Goal: Transaction & Acquisition: Purchase product/service

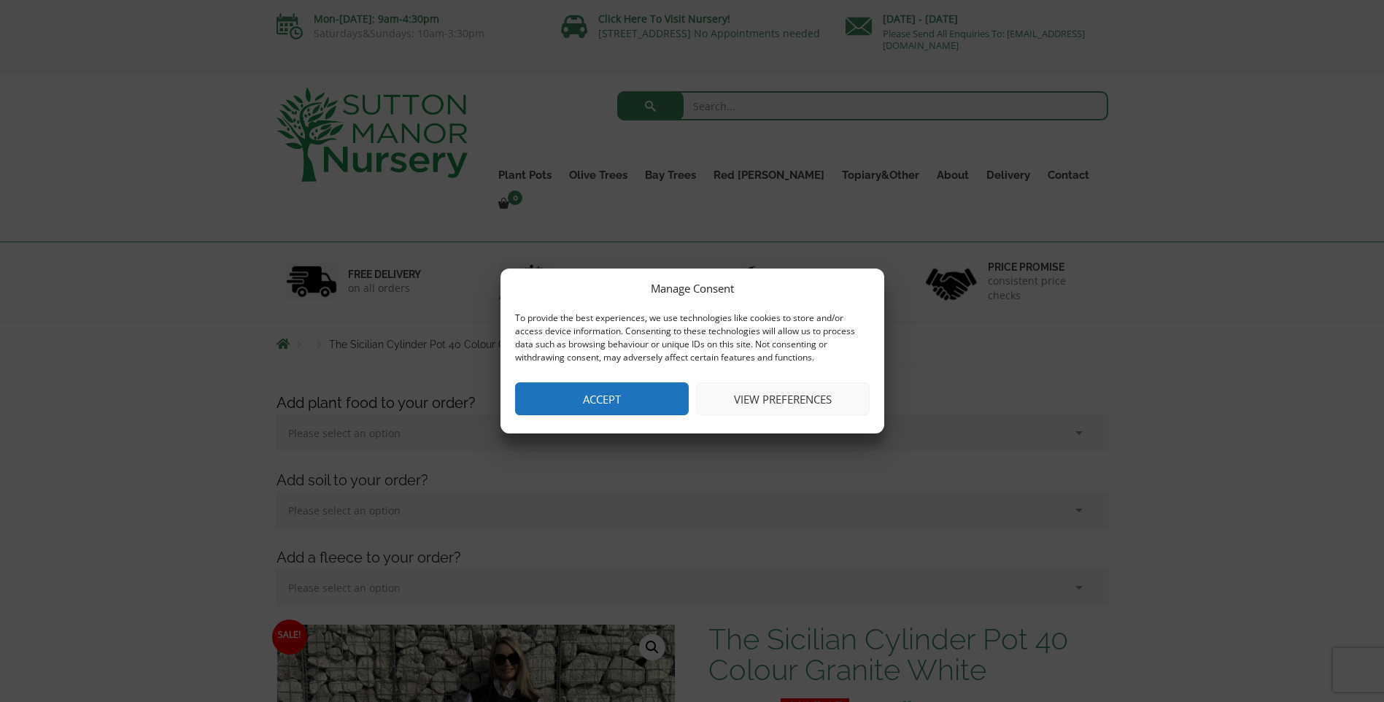
click at [750, 403] on button "View preferences" at bounding box center [783, 398] width 174 height 33
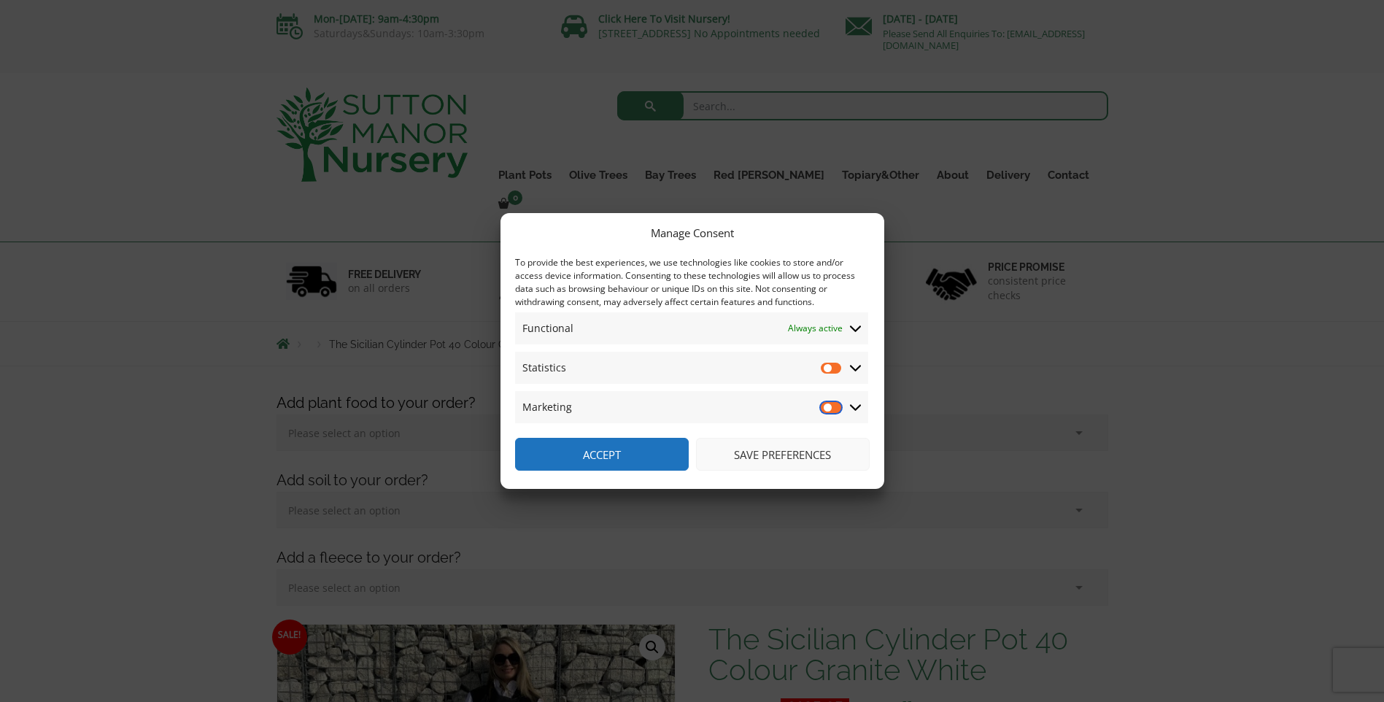
click at [835, 408] on input "Marketing" at bounding box center [832, 407] width 22 height 15
checkbox input "true"
click at [836, 368] on input "Statistics" at bounding box center [832, 367] width 22 height 15
click at [824, 364] on input "Statistics" at bounding box center [832, 367] width 22 height 15
checkbox input "false"
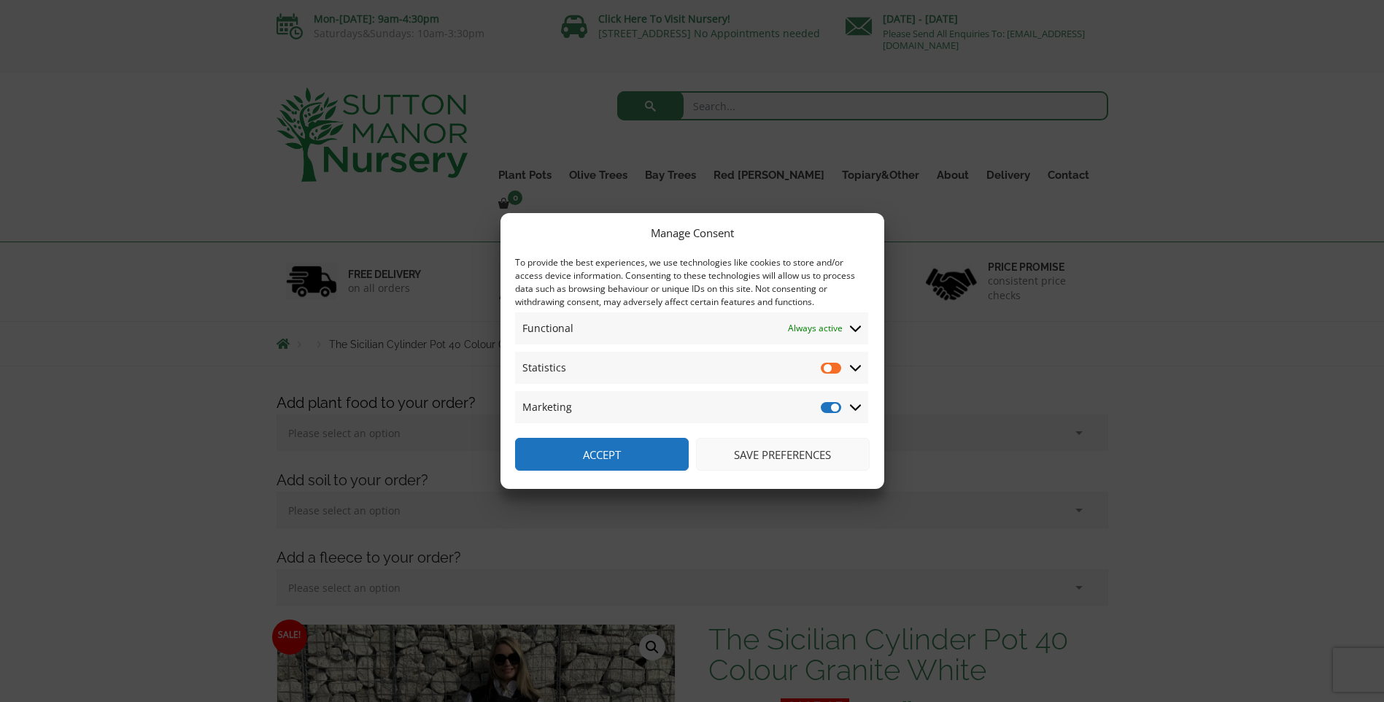
click at [861, 369] on icon at bounding box center [856, 367] width 12 height 13
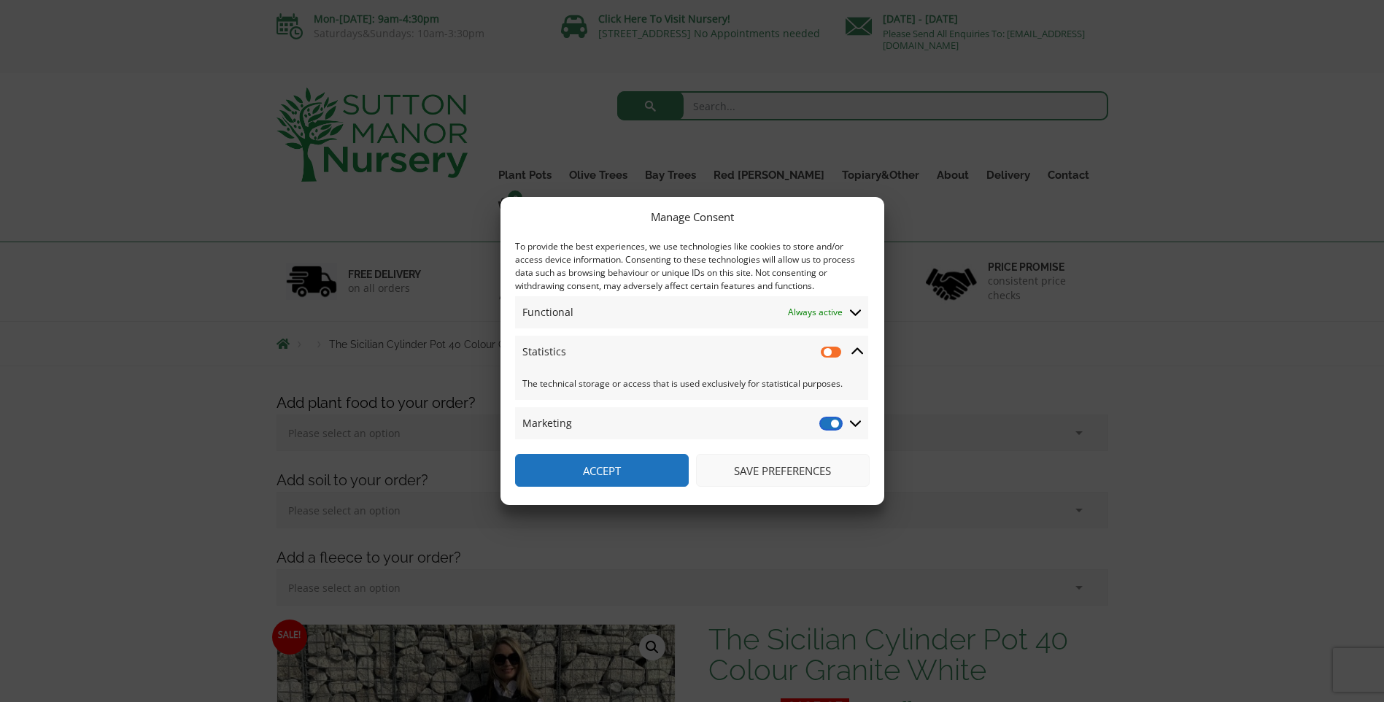
click at [826, 422] on input "Marketing" at bounding box center [832, 423] width 22 height 15
checkbox input "false"
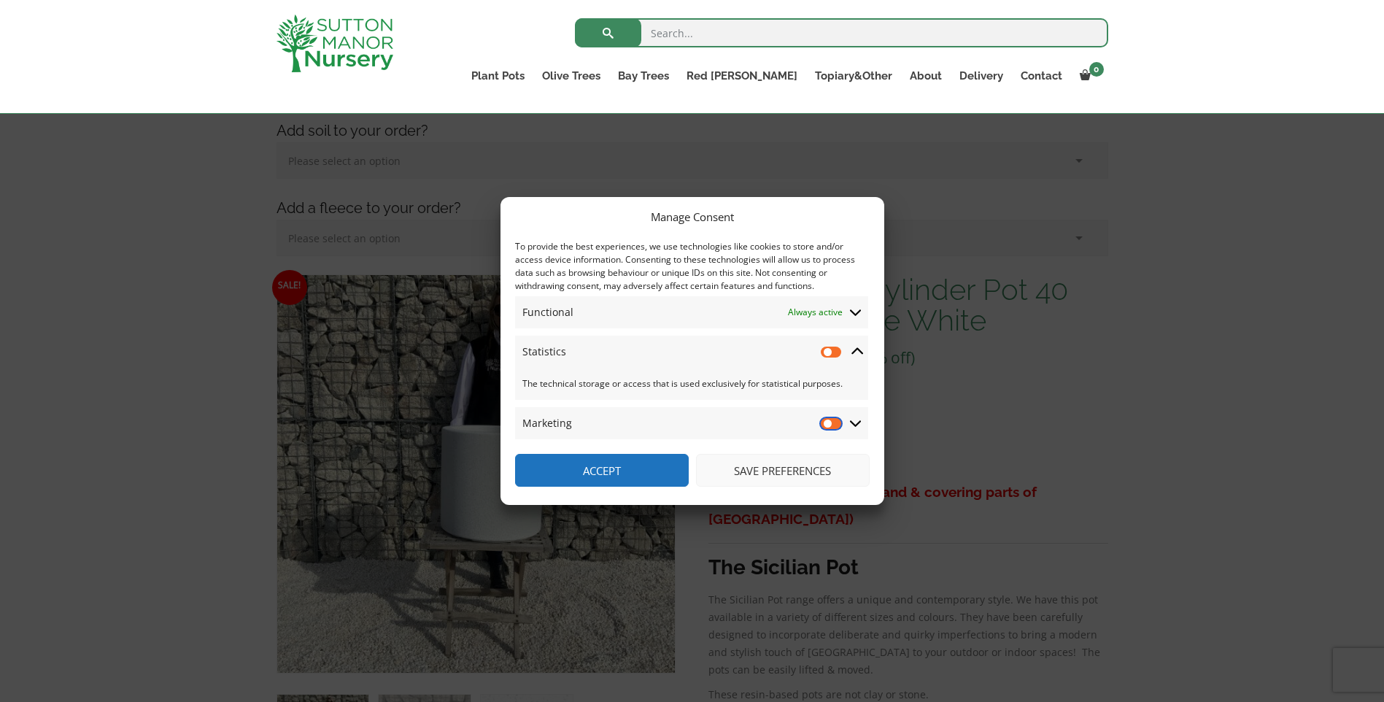
scroll to position [365, 0]
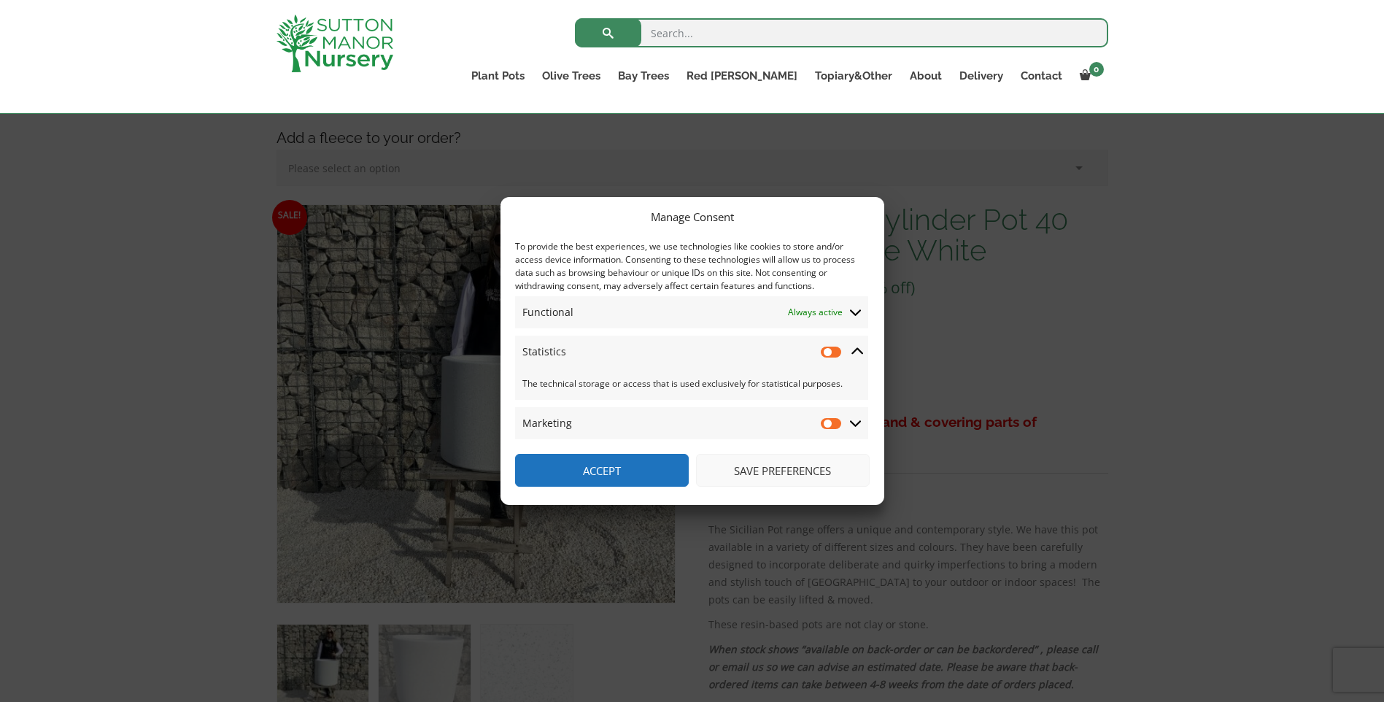
click at [749, 468] on button "Save preferences" at bounding box center [783, 470] width 174 height 33
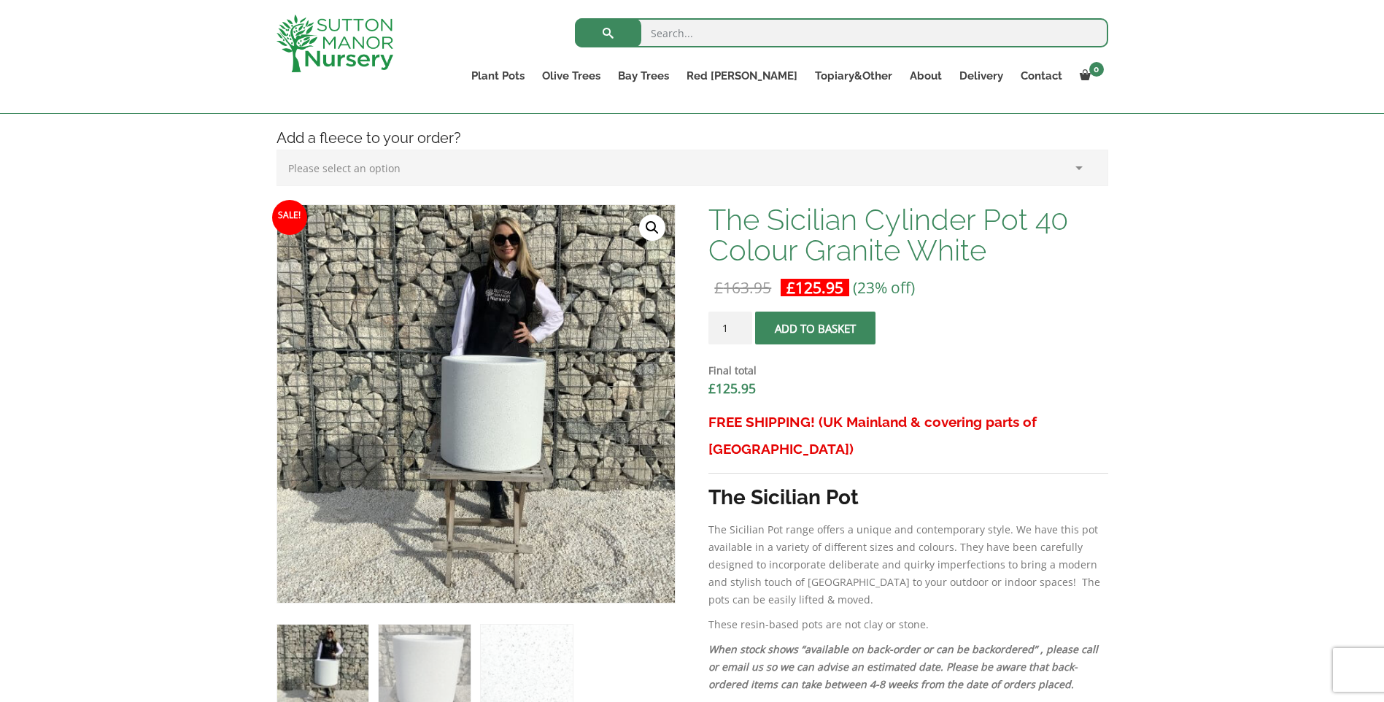
click at [365, 37] on img at bounding box center [334, 44] width 117 height 58
click at [829, 332] on button "Add to basket" at bounding box center [815, 327] width 120 height 33
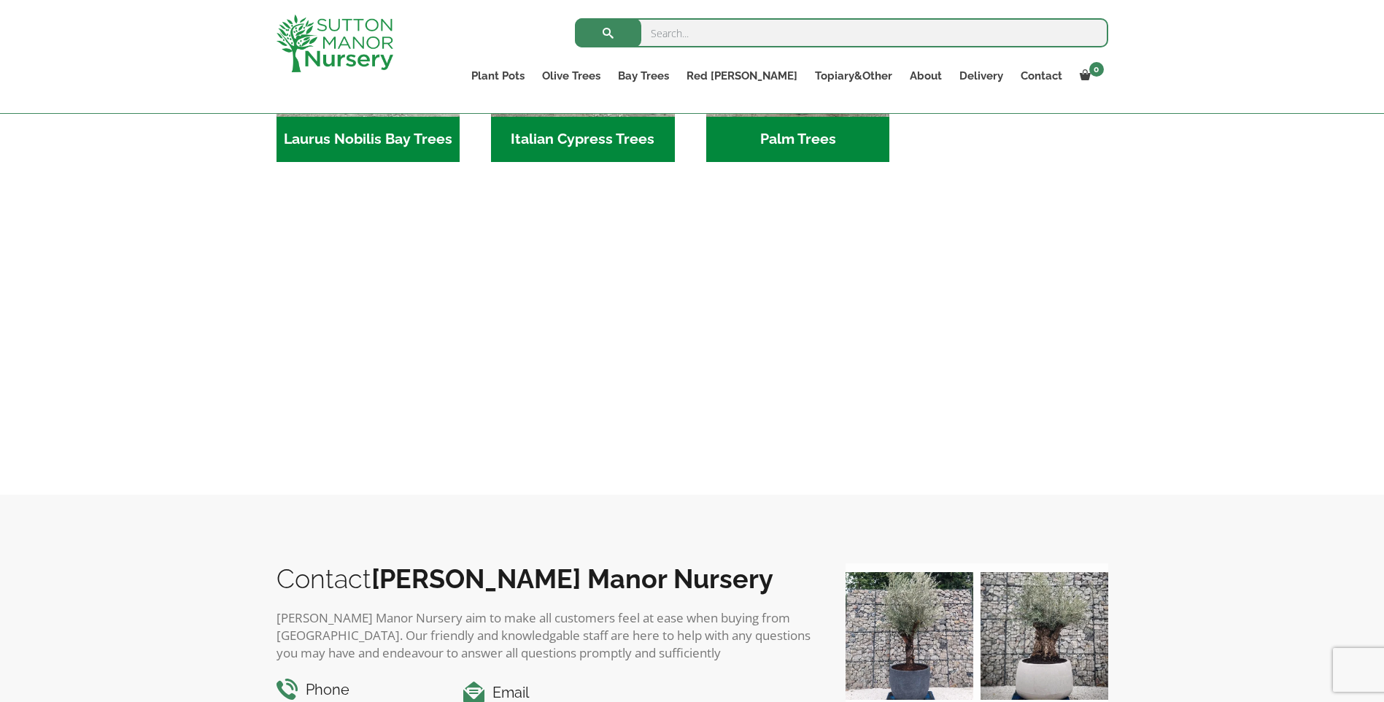
scroll to position [1900, 0]
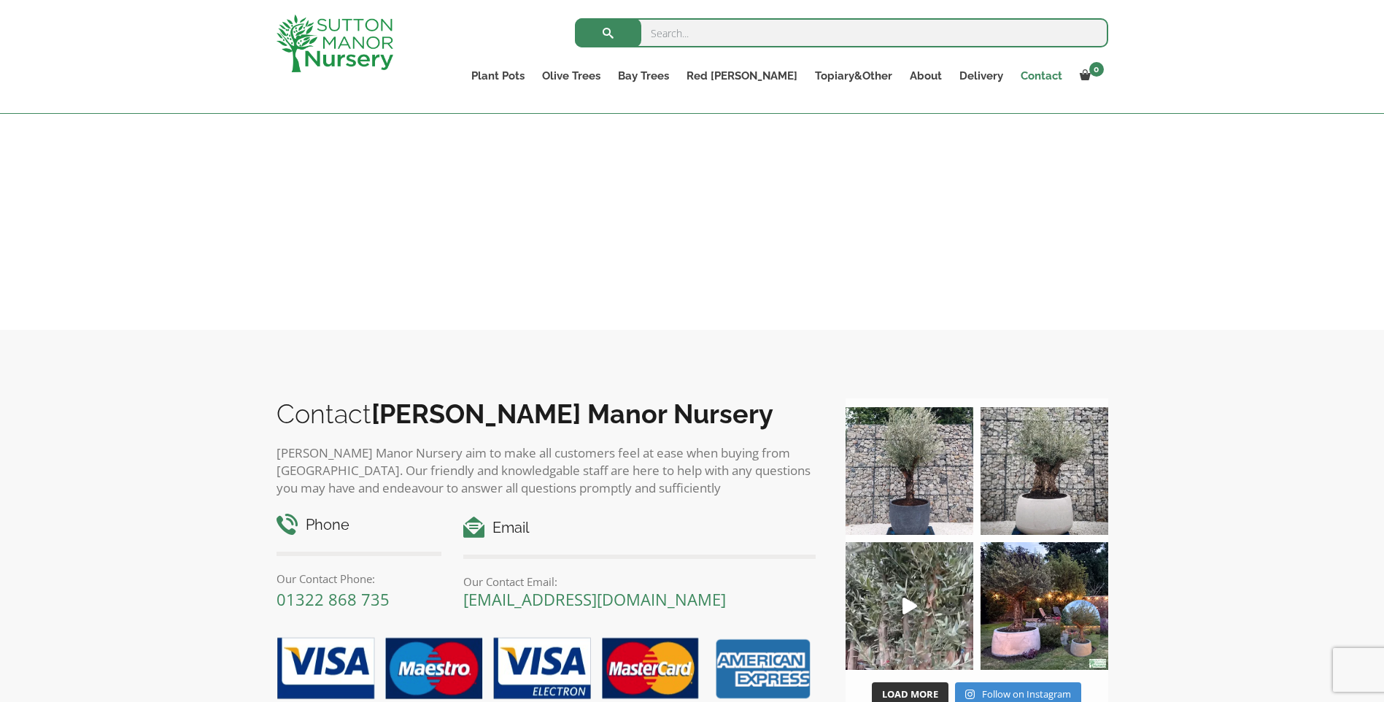
click at [1049, 77] on link "Contact" at bounding box center [1041, 76] width 59 height 20
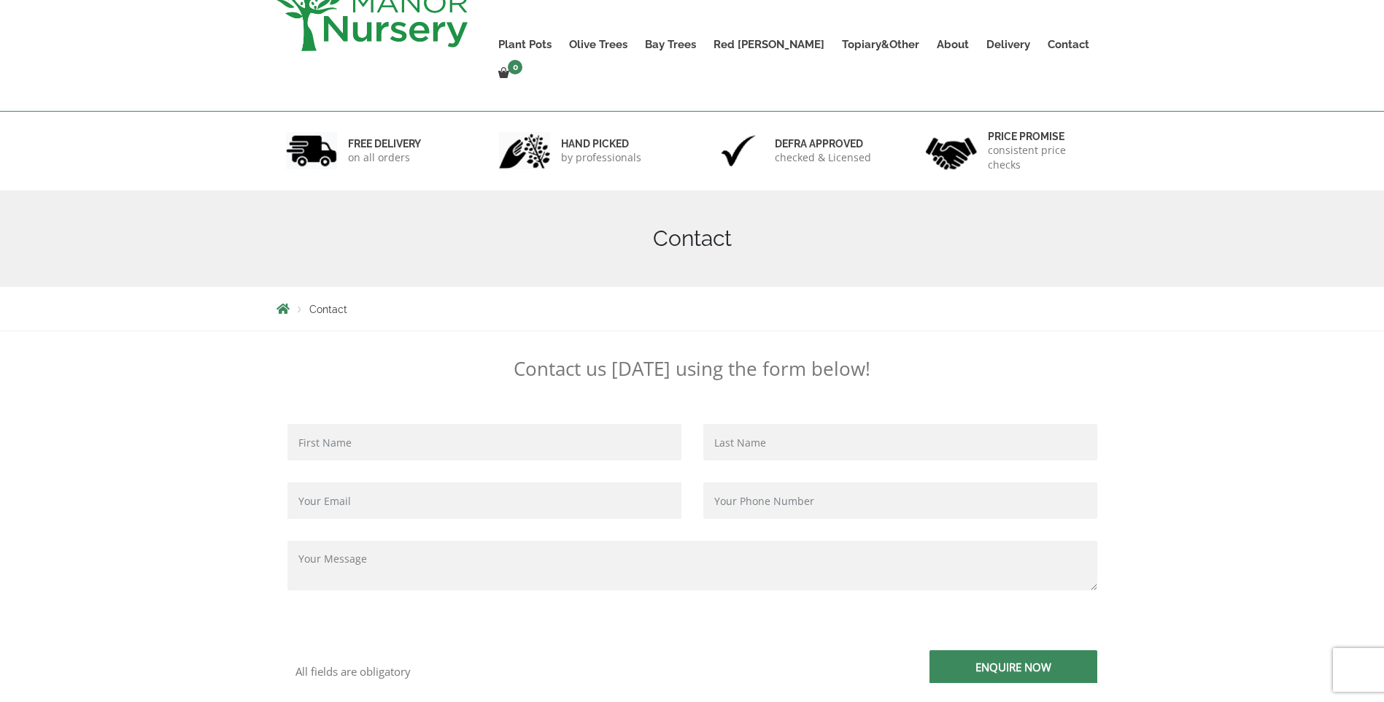
scroll to position [73, 0]
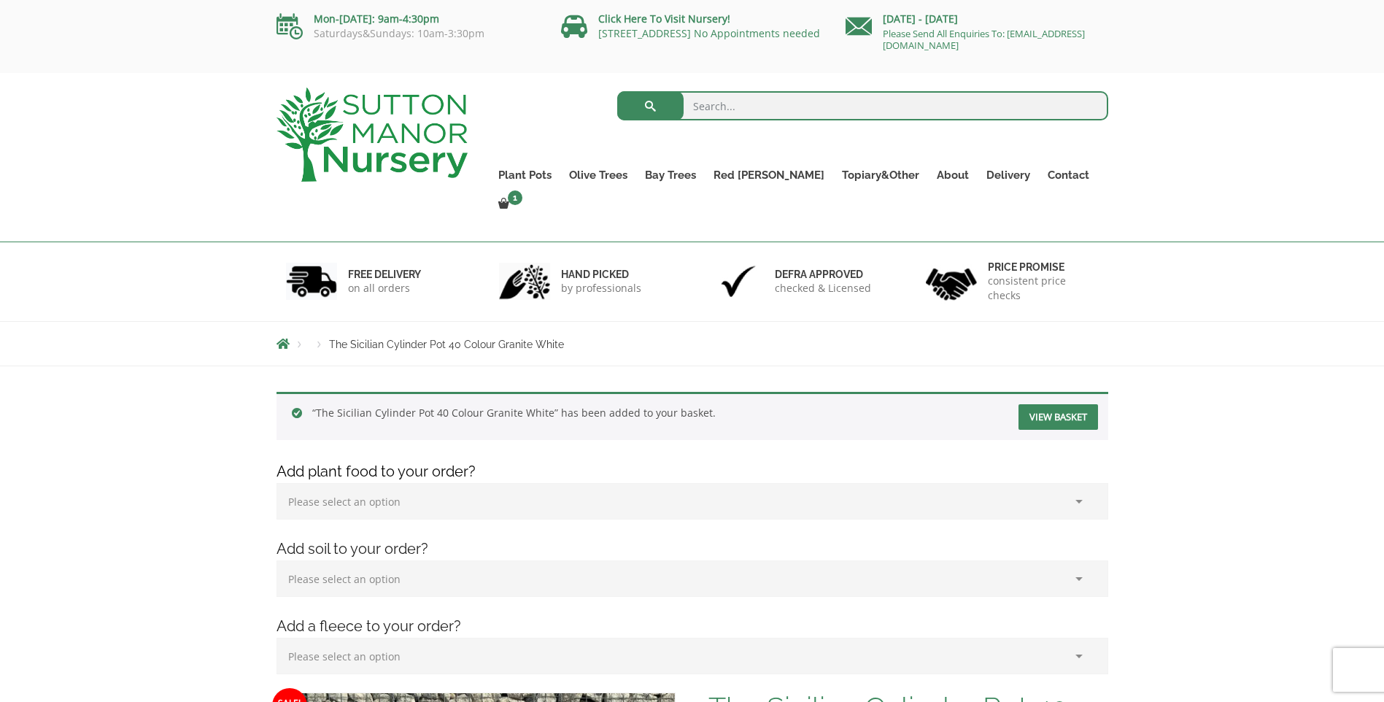
click at [732, 111] on input "search" at bounding box center [862, 105] width 491 height 29
click at [740, 102] on input "bar" at bounding box center [862, 105] width 491 height 29
type input "b"
paste input "The Barolo Pot 110 Colour White Granite"
type input "The Barolo Pot 110 Colour White Granite"
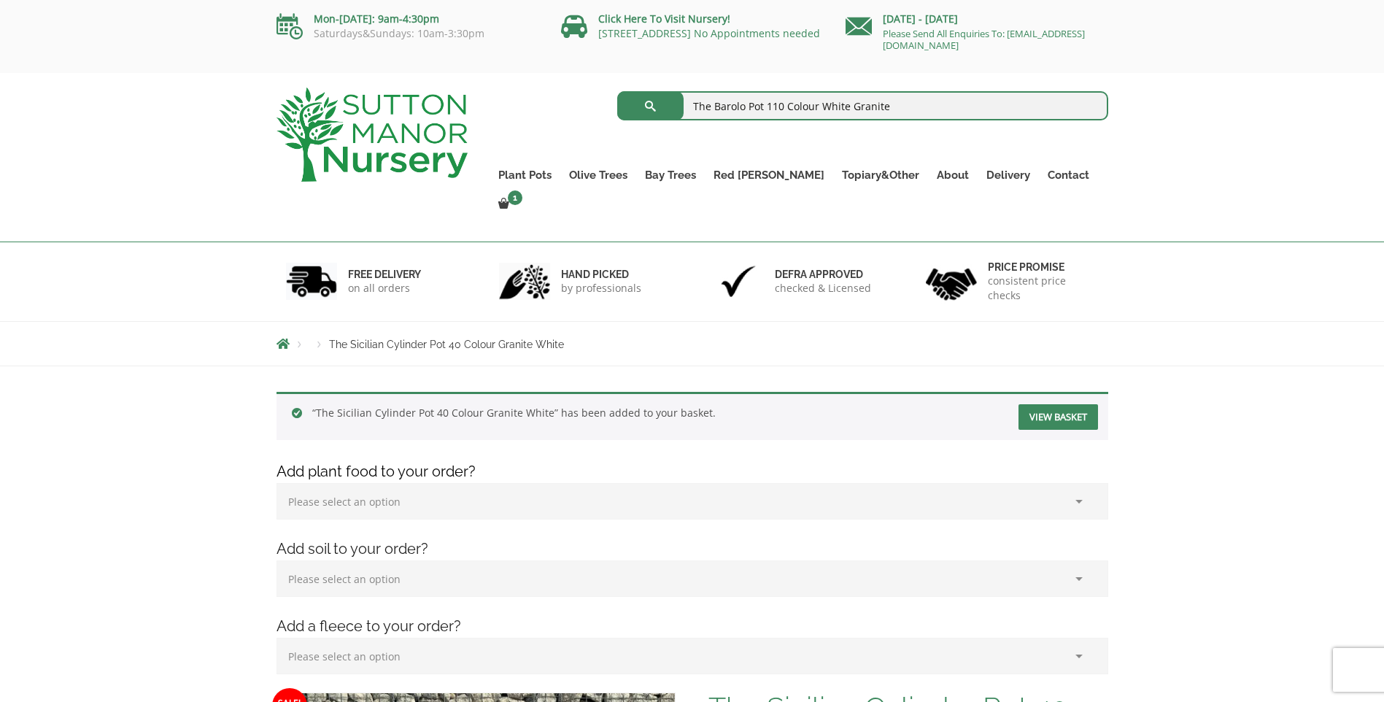
click at [617, 91] on button "submit" at bounding box center [650, 105] width 66 height 29
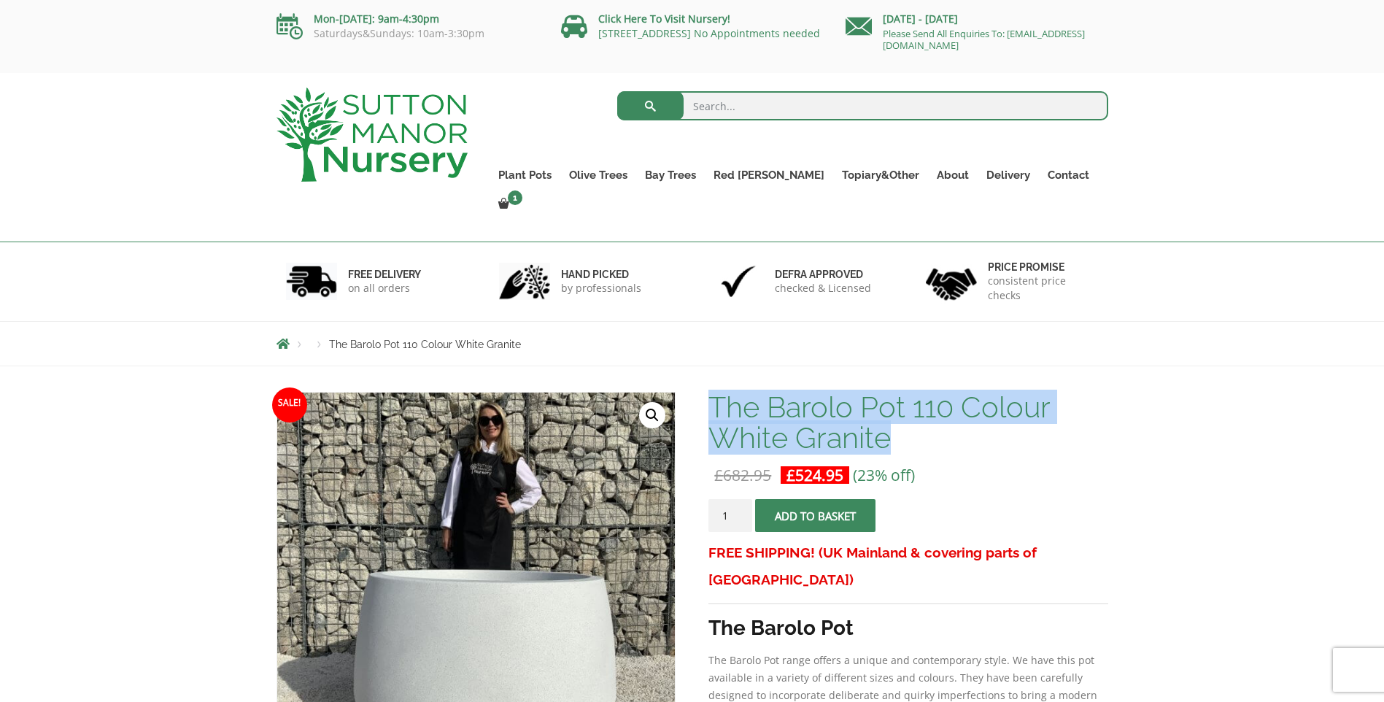
drag, startPoint x: 714, startPoint y: 370, endPoint x: 1095, endPoint y: 400, distance: 382.0
click at [1095, 400] on h1 "The Barolo Pot 110 Colour White Granite" at bounding box center [907, 422] width 399 height 61
copy h1 "The Barolo Pot 110 Colour White Granite"
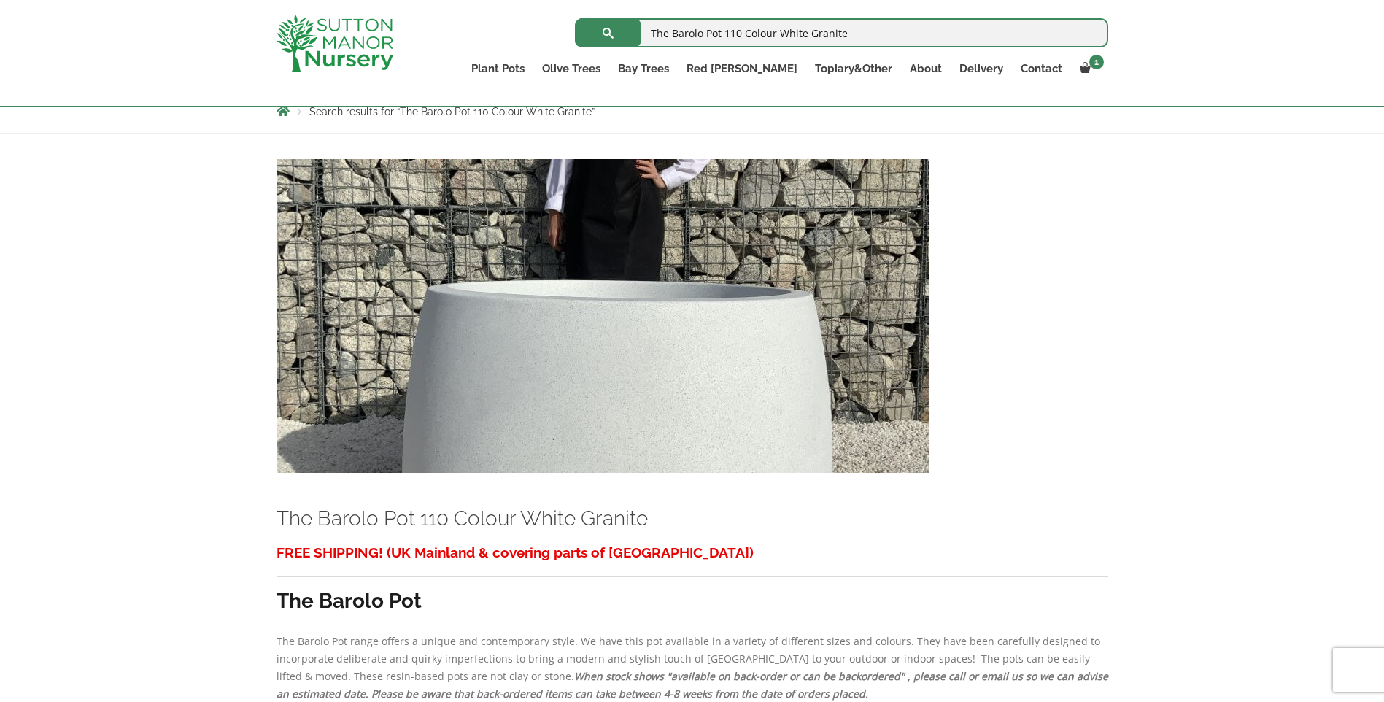
scroll to position [292, 0]
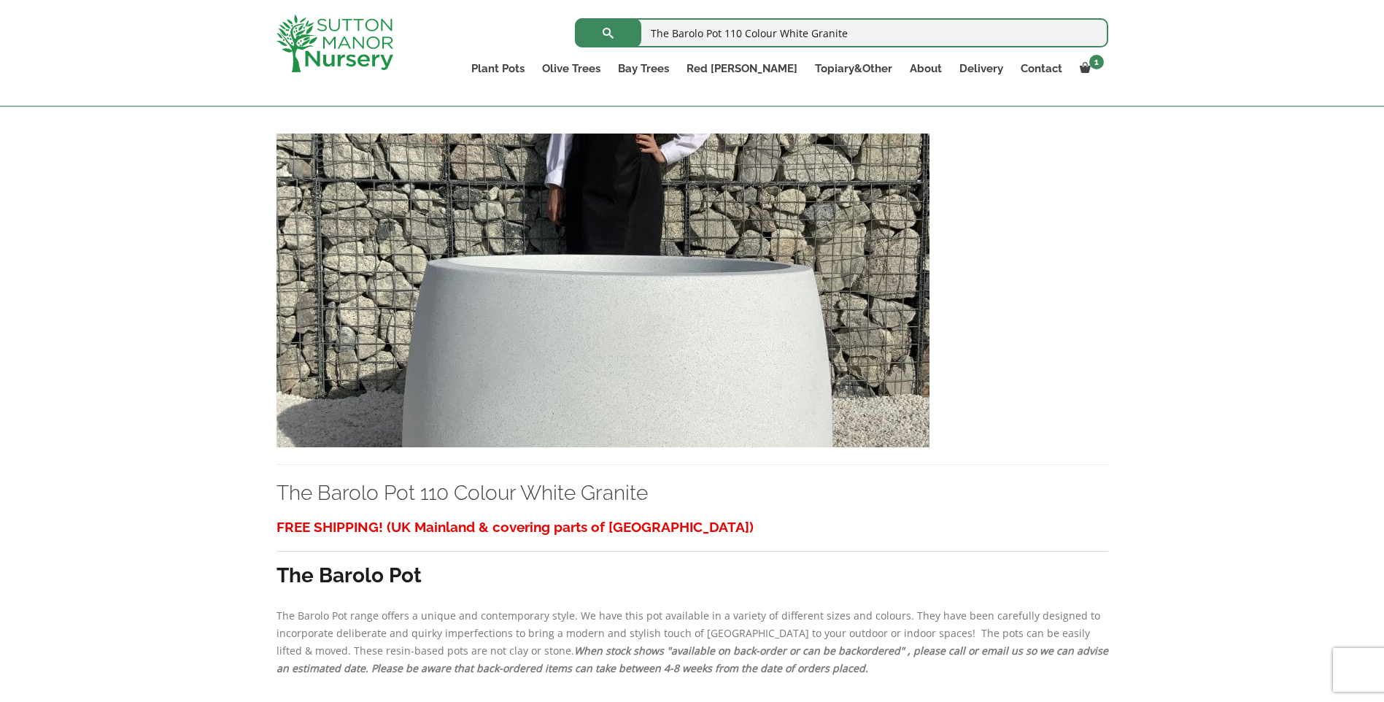
click at [673, 374] on img at bounding box center [602, 290] width 653 height 314
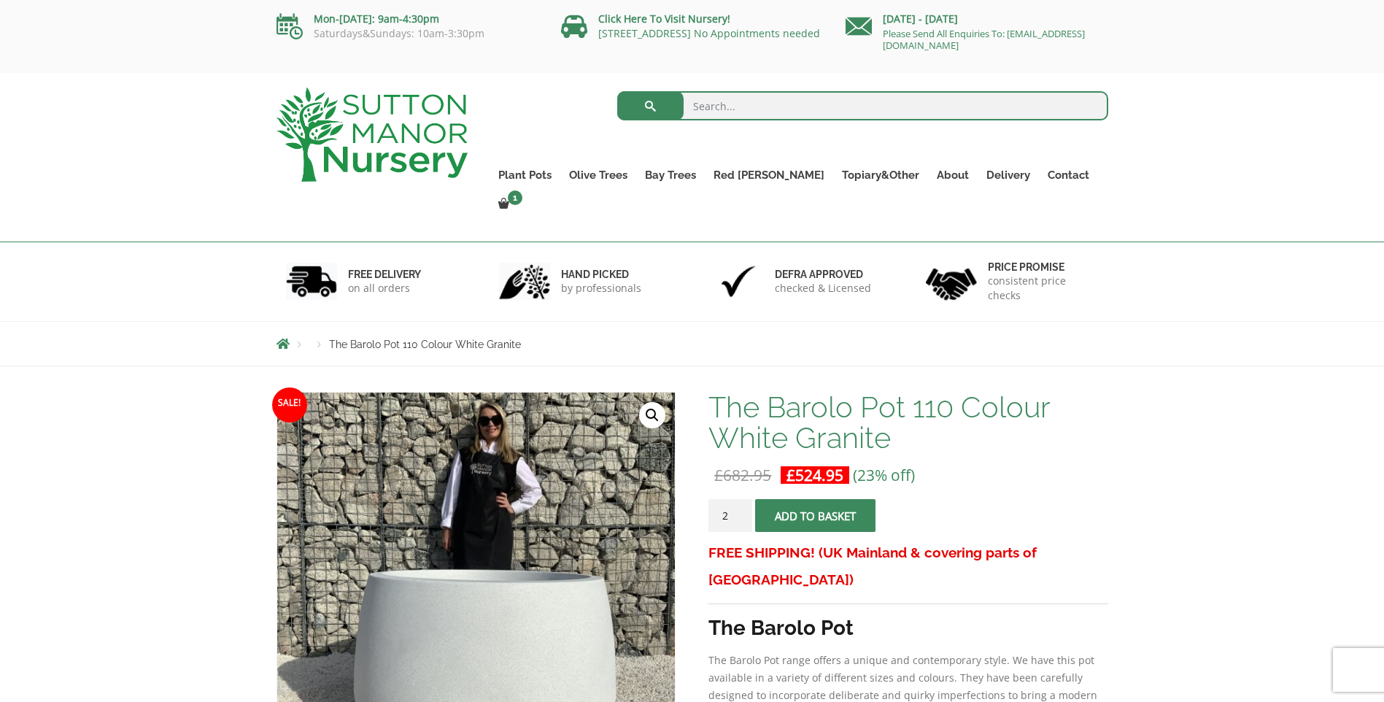
type input "2"
click at [743, 499] on input "2" at bounding box center [730, 515] width 44 height 33
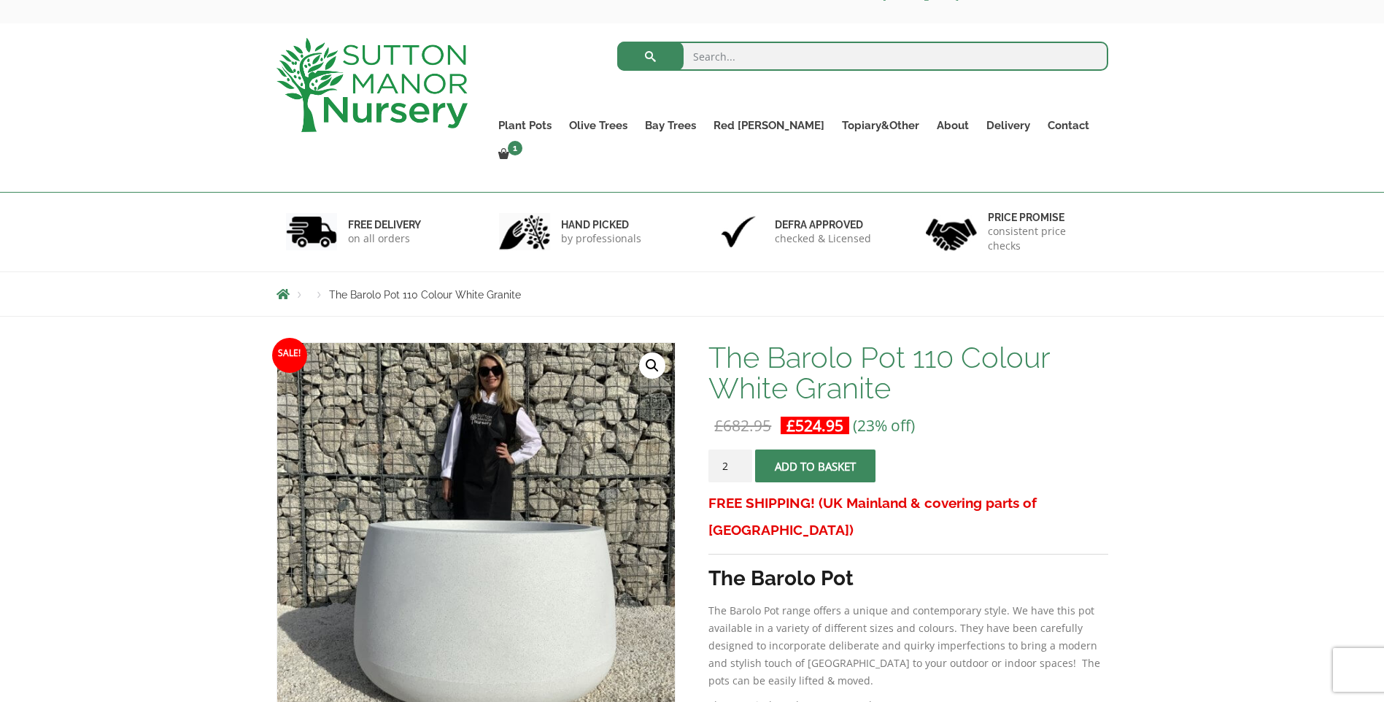
scroll to position [73, 0]
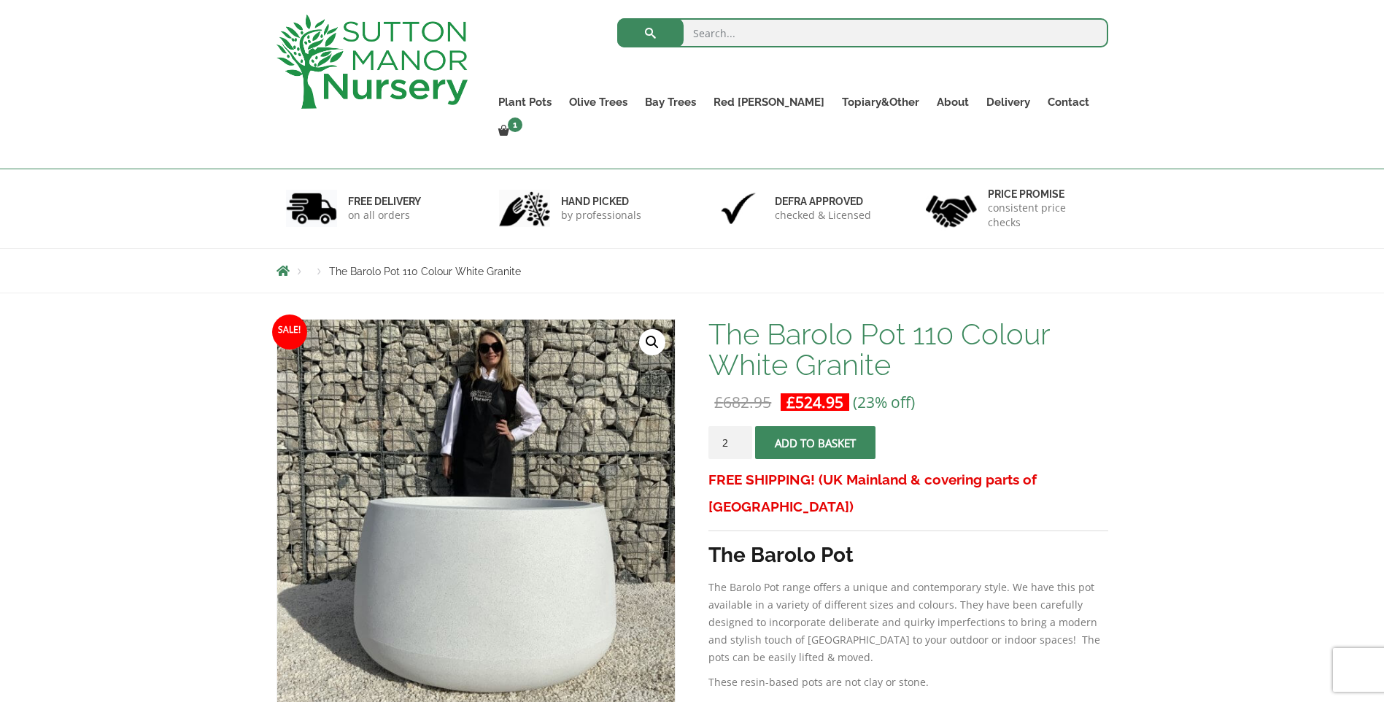
click at [716, 319] on h1 "The Barolo Pot 110 Colour White Granite" at bounding box center [907, 349] width 399 height 61
click at [816, 443] on span "submit" at bounding box center [816, 443] width 0 height 0
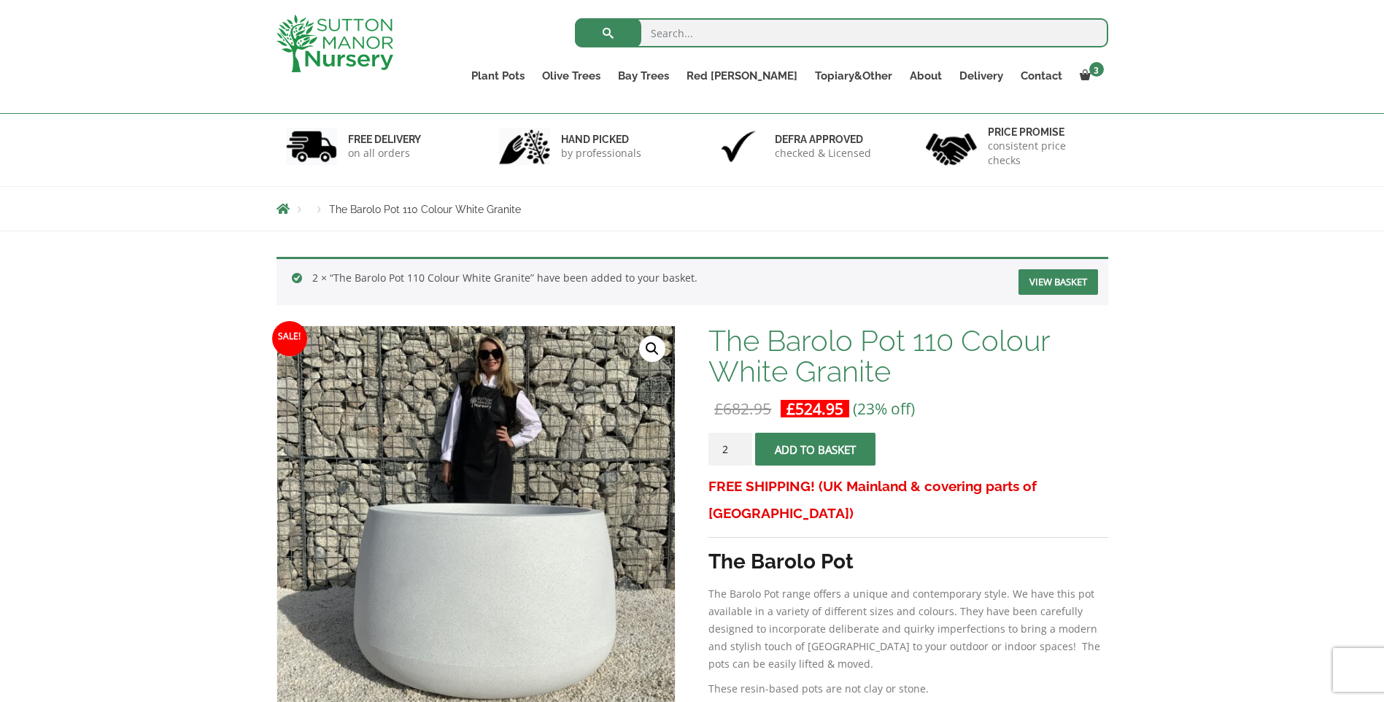
scroll to position [73, 0]
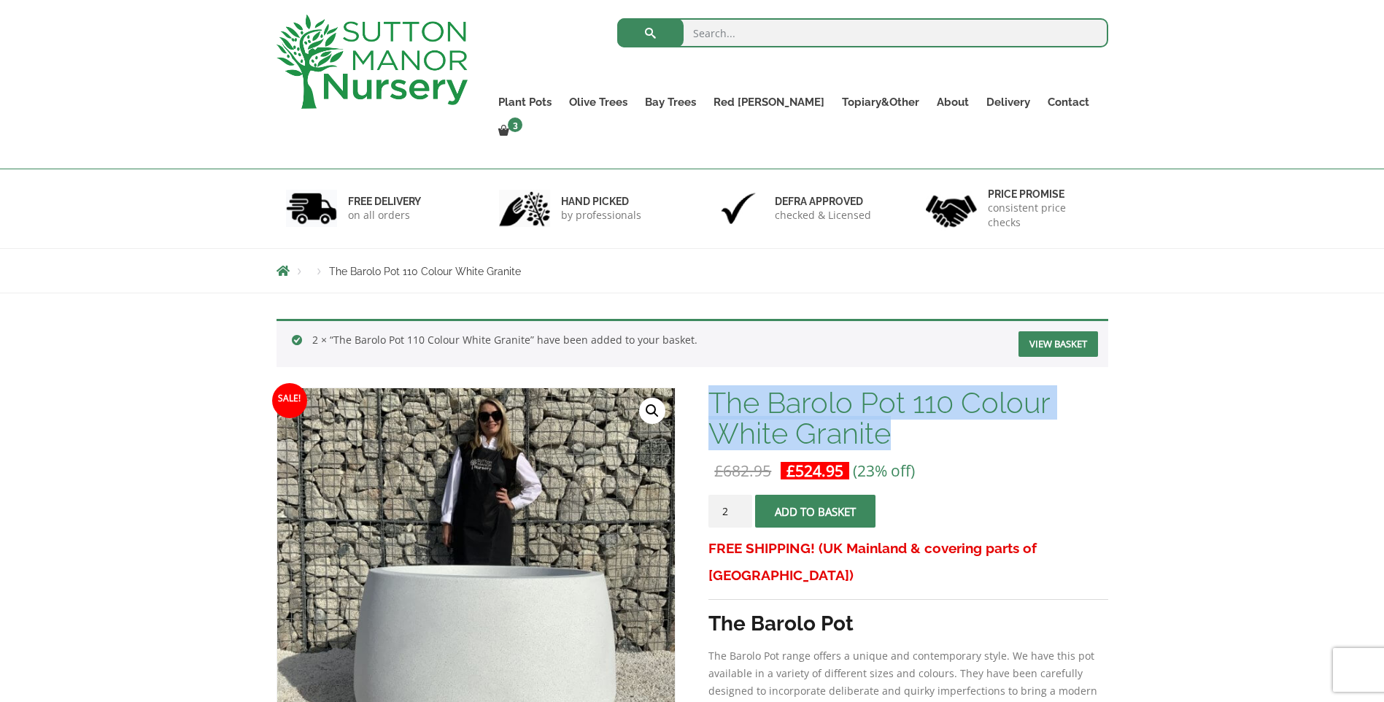
drag, startPoint x: 716, startPoint y: 365, endPoint x: 935, endPoint y: 398, distance: 221.4
click at [935, 398] on h1 "The Barolo Pot 110 Colour White Granite" at bounding box center [907, 417] width 399 height 61
drag, startPoint x: 935, startPoint y: 398, endPoint x: 813, endPoint y: 382, distance: 123.6
click at [1041, 331] on link "View basket" at bounding box center [1058, 344] width 80 height 26
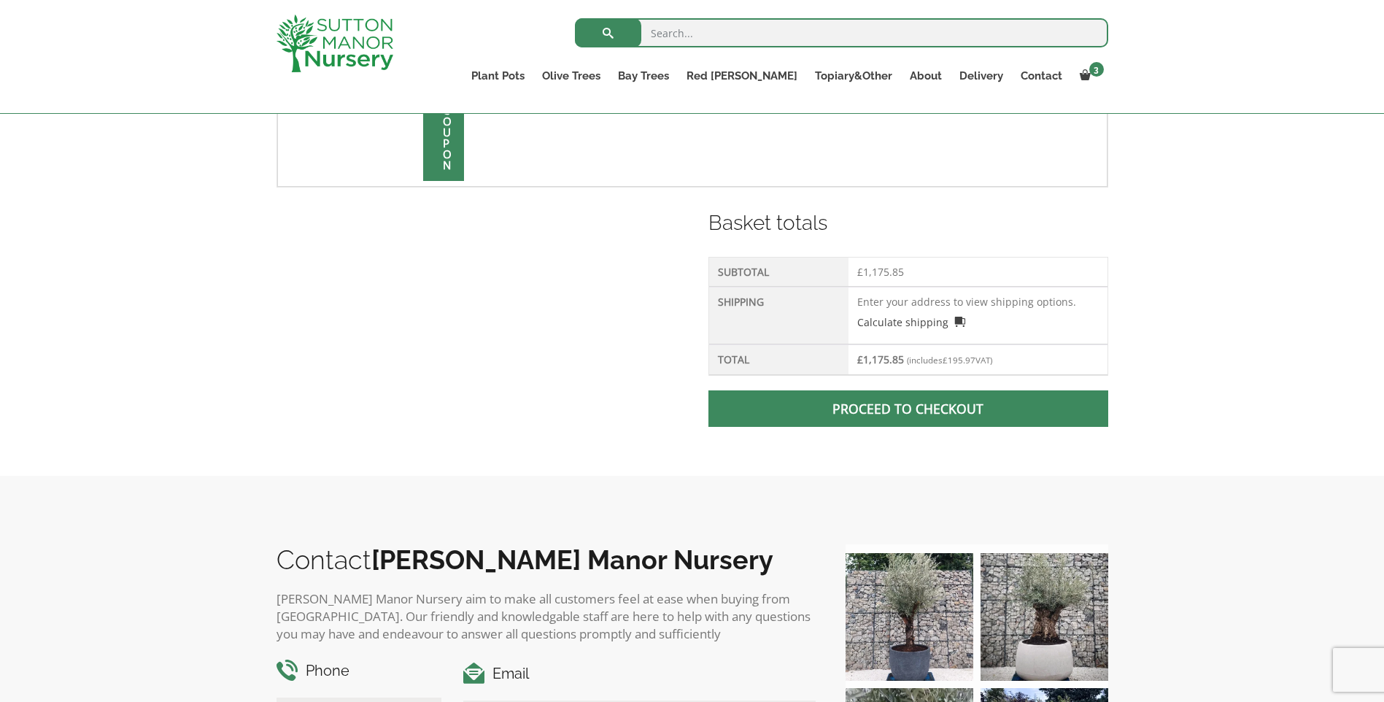
scroll to position [584, 0]
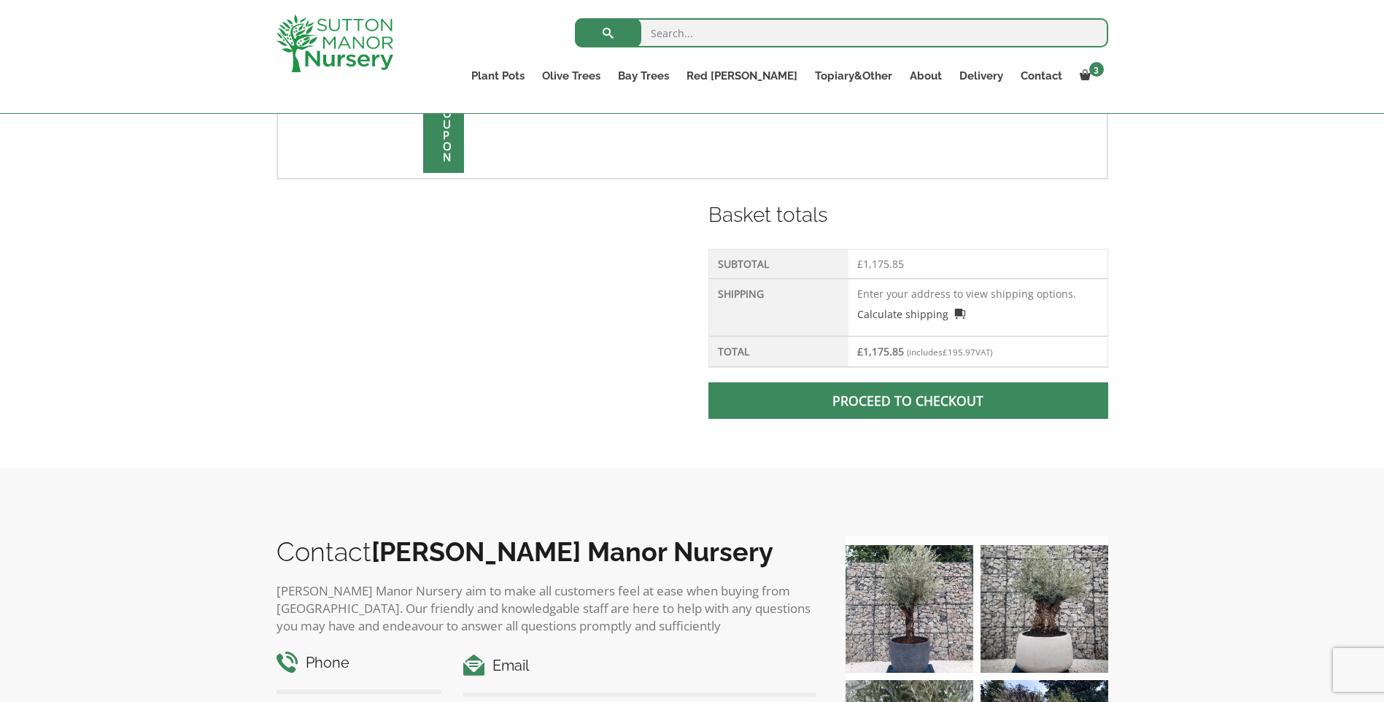
click at [908, 400] on span at bounding box center [908, 400] width 0 height 0
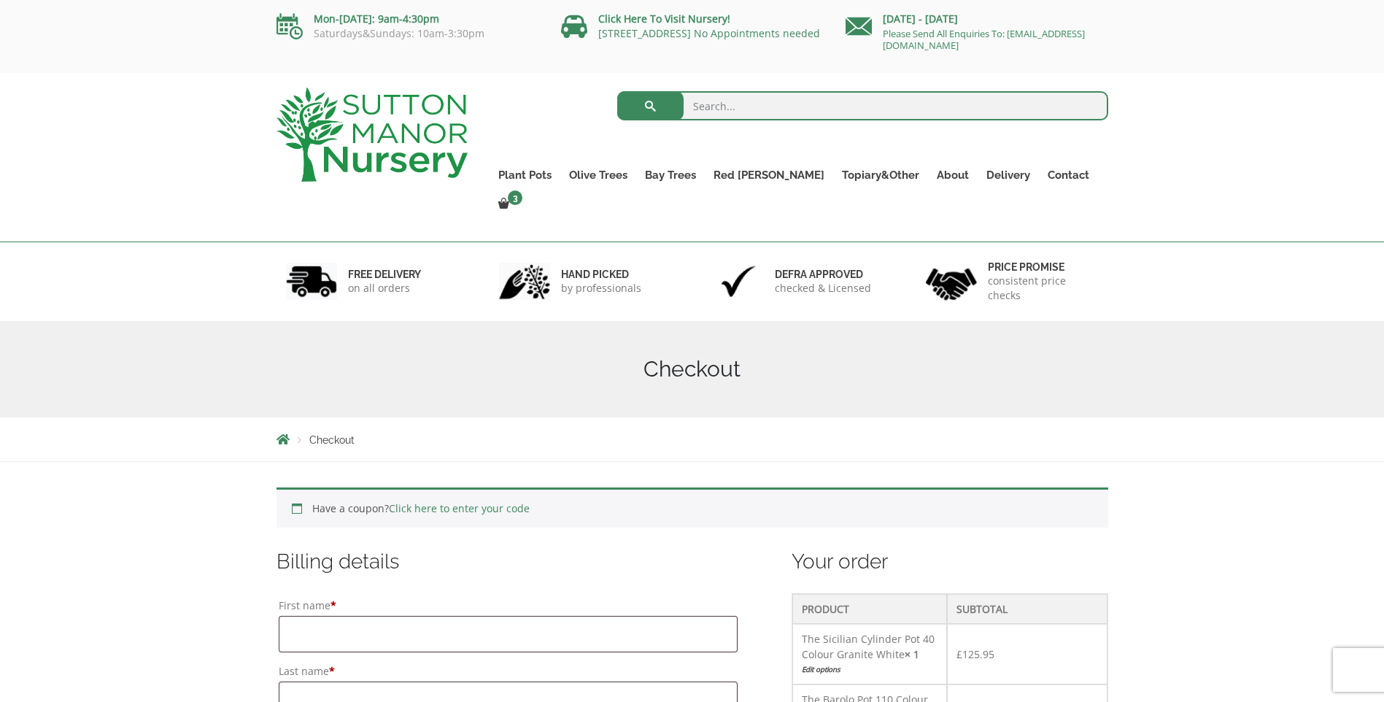
scroll to position [292, 0]
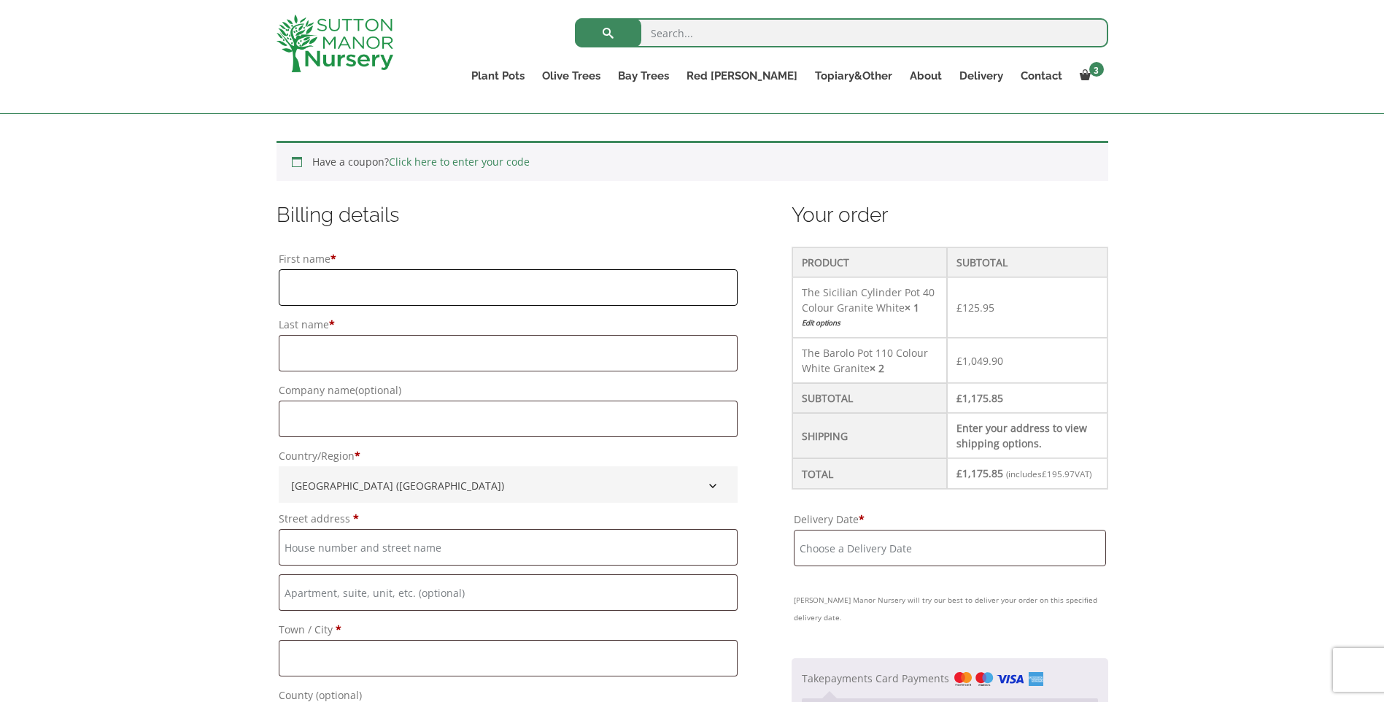
click at [333, 284] on input "First name *" at bounding box center [509, 287] width 460 height 36
type input "[PERSON_NAME]"
type input "SMITH"
type input "WILLERBY LANDSCAPES LTD"
type input "Willerby Landscapes Ltd"
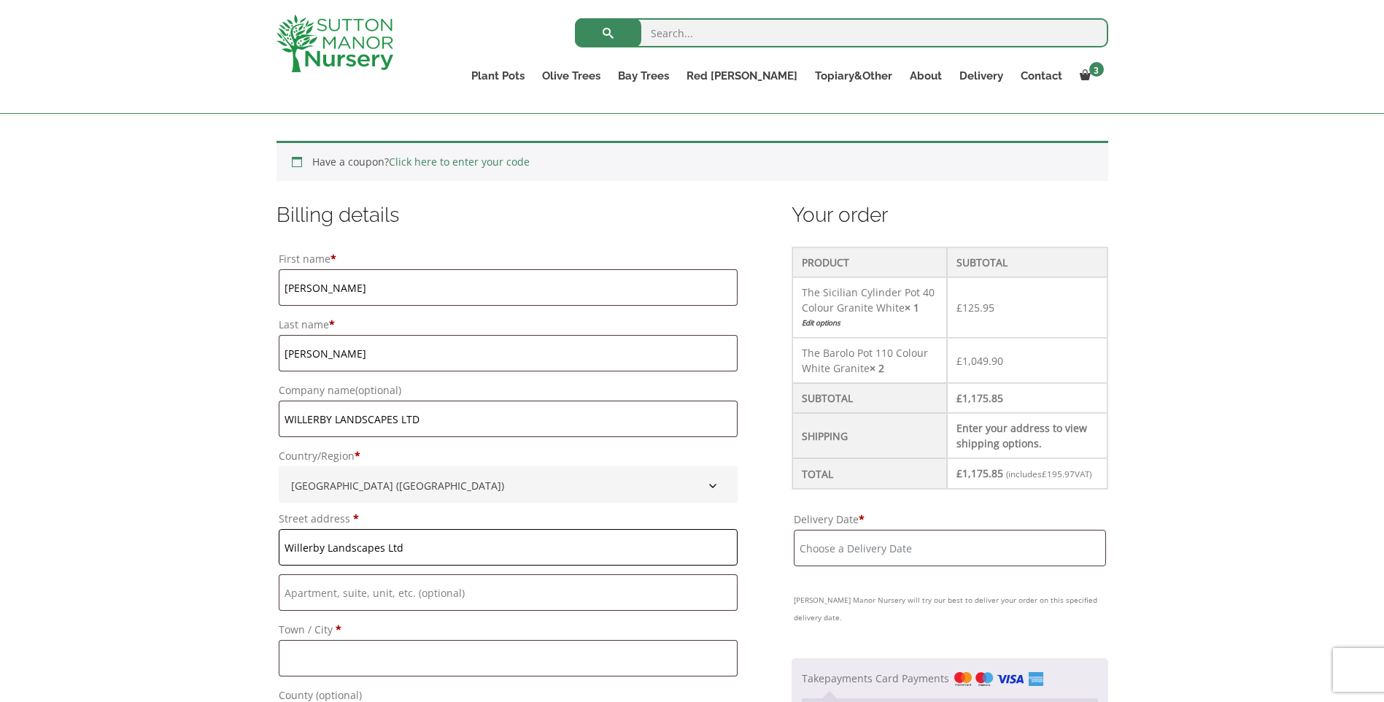
type input "Bridge Nurseries, [GEOGRAPHIC_DATA], [GEOGRAPHIC_DATA]"
type input "EDENBRIDGE"
type input "KENT"
type input "TN8 6RN"
type input "[PHONE_NUMBER]"
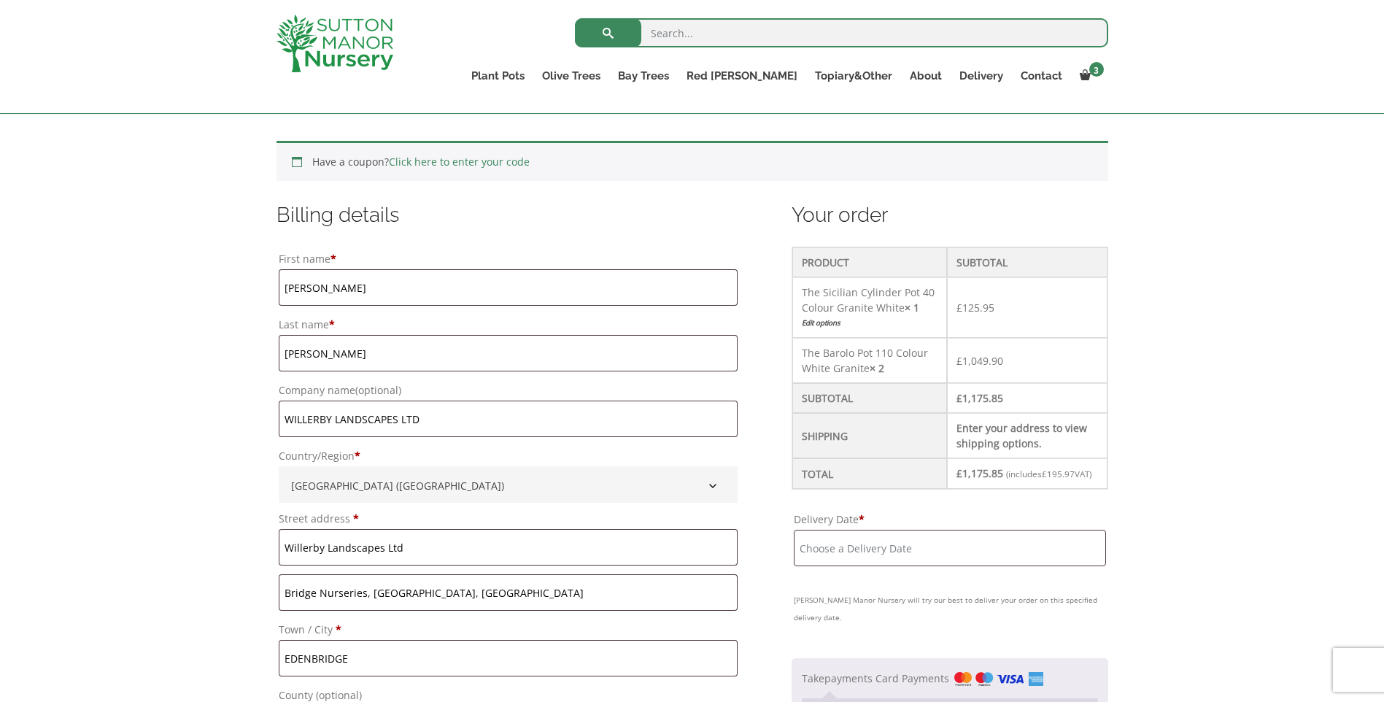
type input "[PERSON_NAME][EMAIL_ADDRESS][PERSON_NAME][DOMAIN_NAME]"
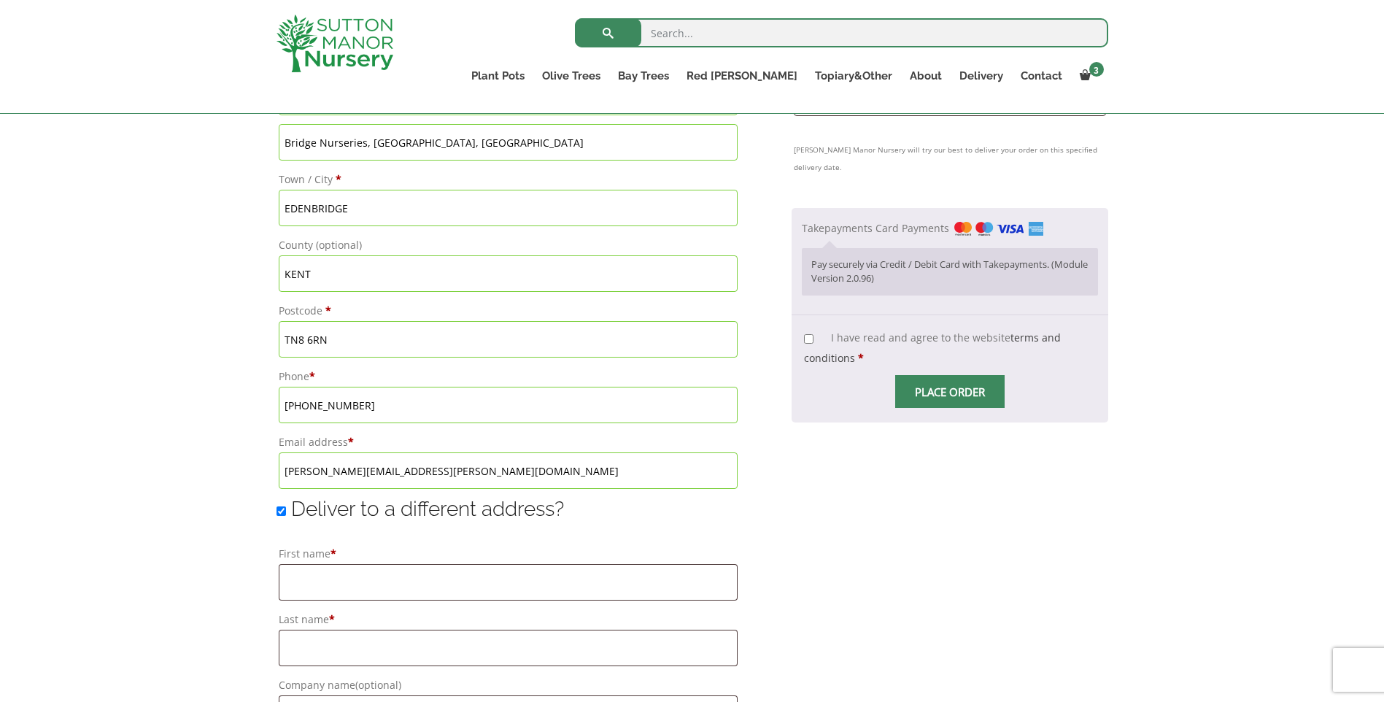
scroll to position [802, 0]
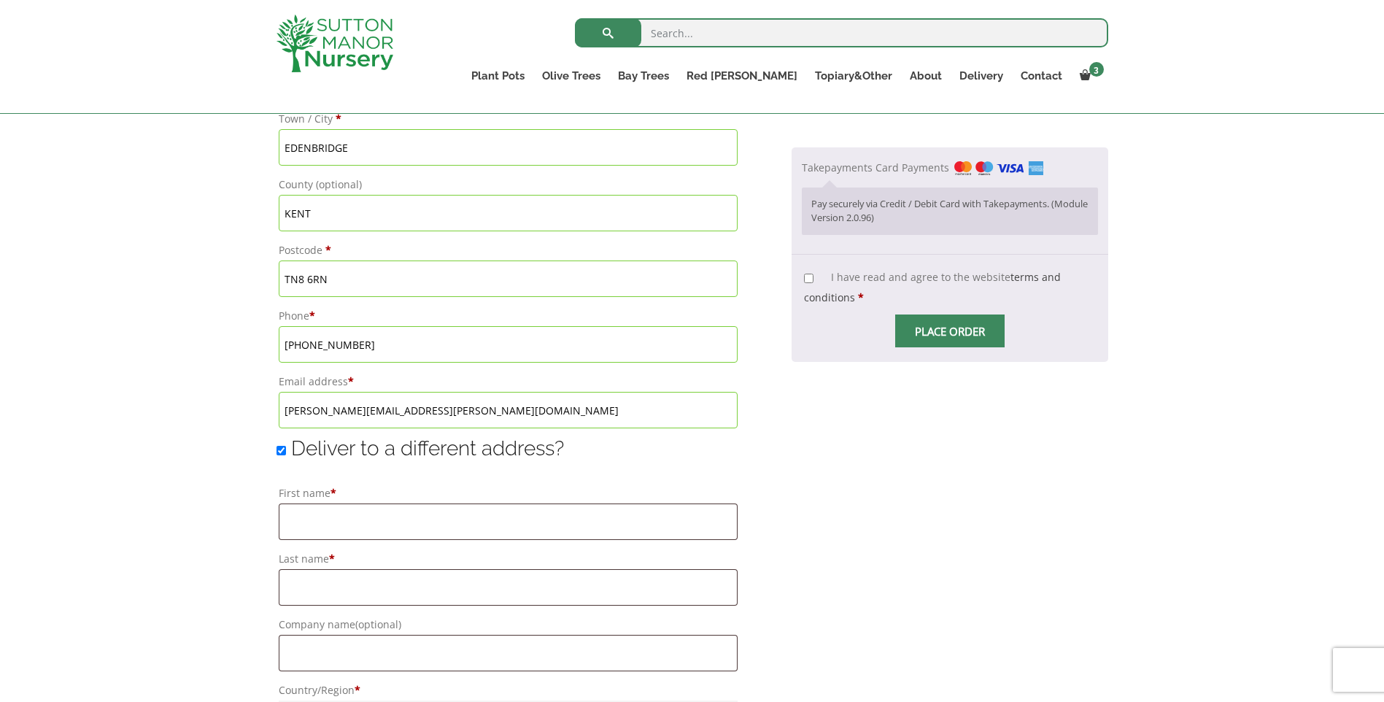
click at [279, 451] on input "Deliver to a different address?" at bounding box center [280, 450] width 9 height 9
checkbox input "false"
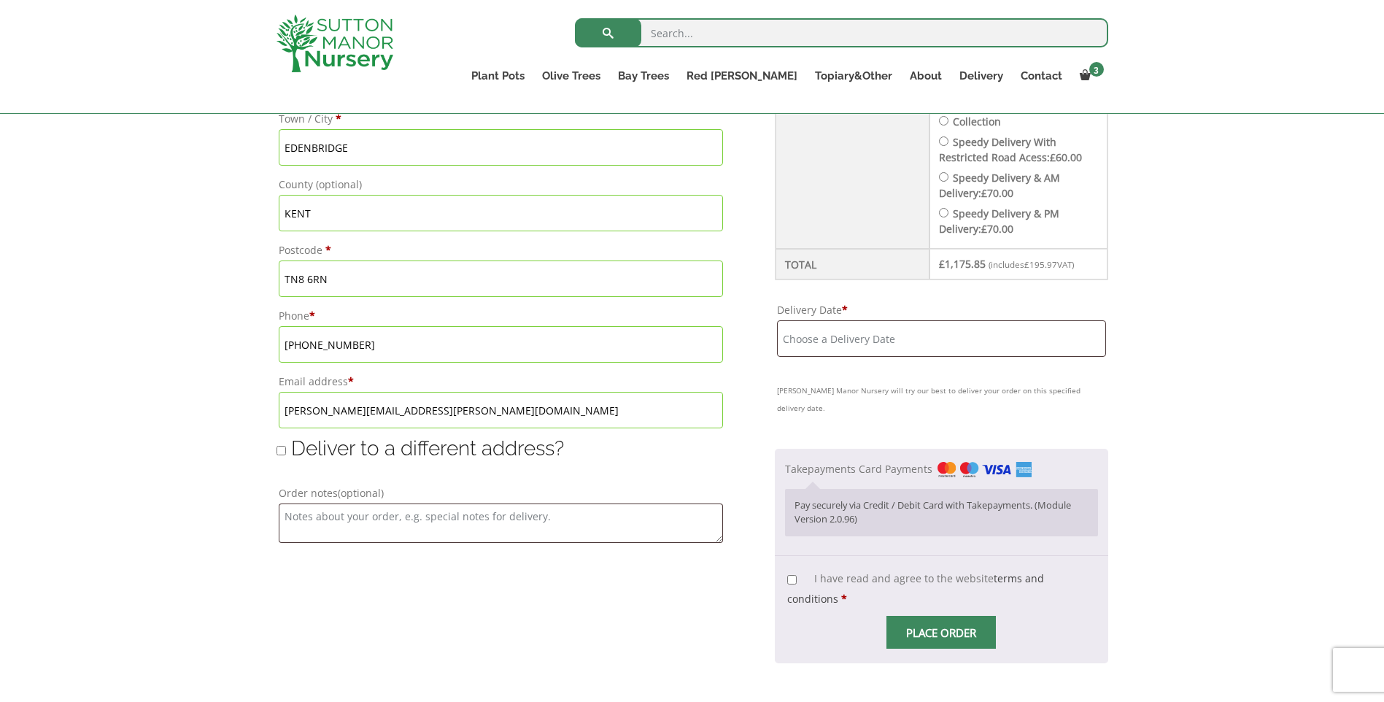
click at [943, 338] on input "Delivery Date *" at bounding box center [941, 338] width 328 height 36
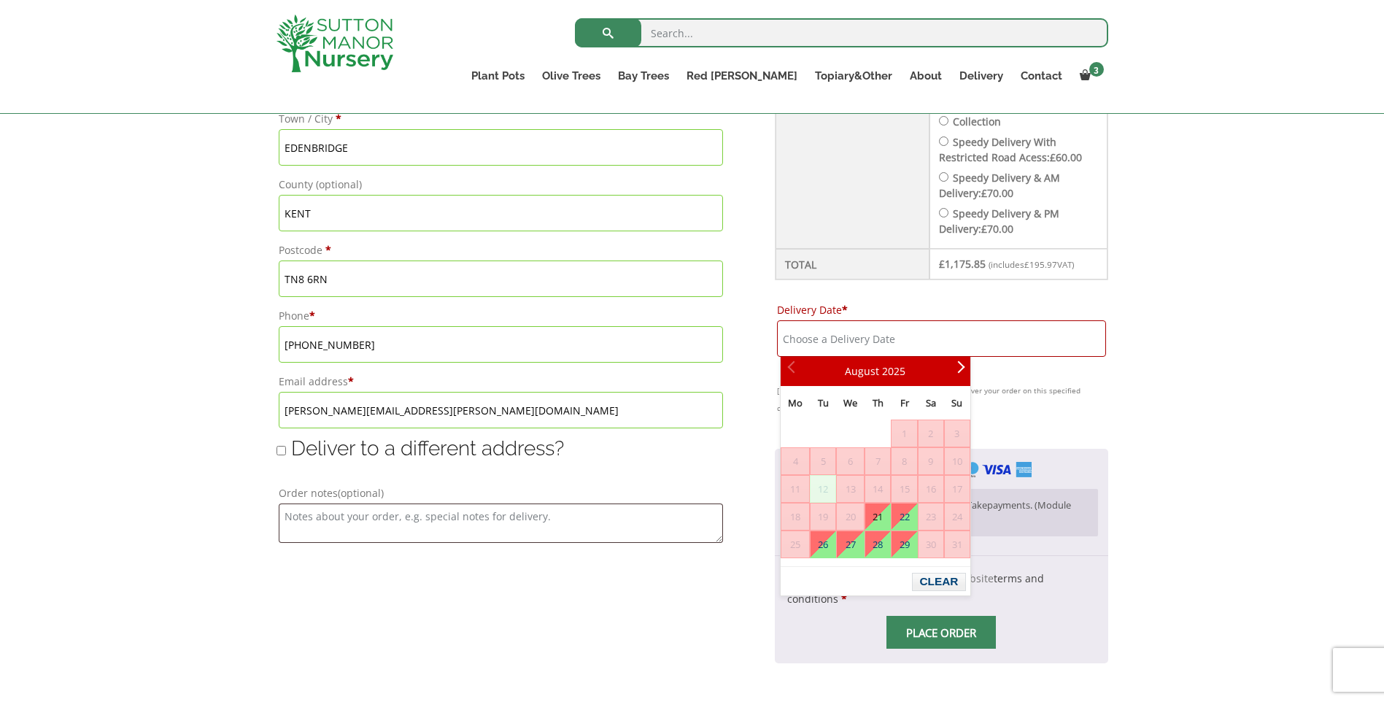
click at [880, 515] on link "21" at bounding box center [877, 516] width 25 height 26
type input "[DATE]"
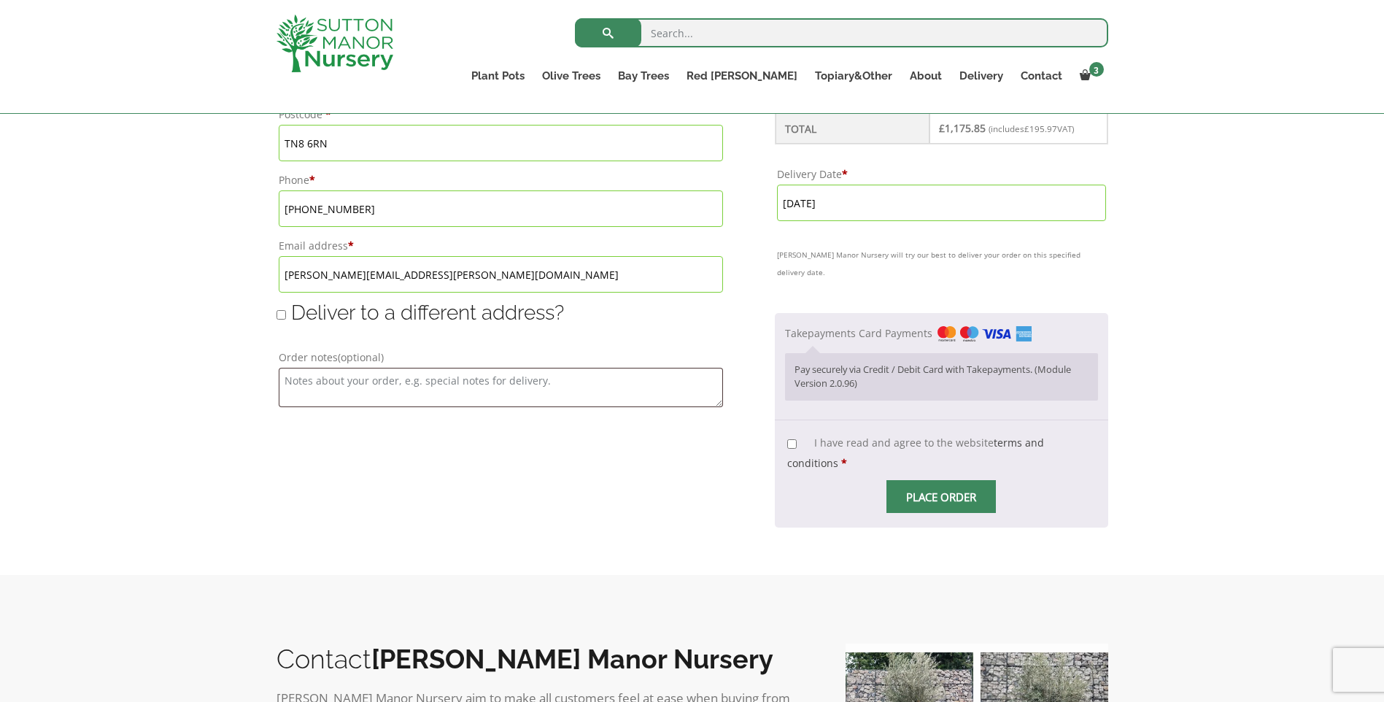
scroll to position [948, 0]
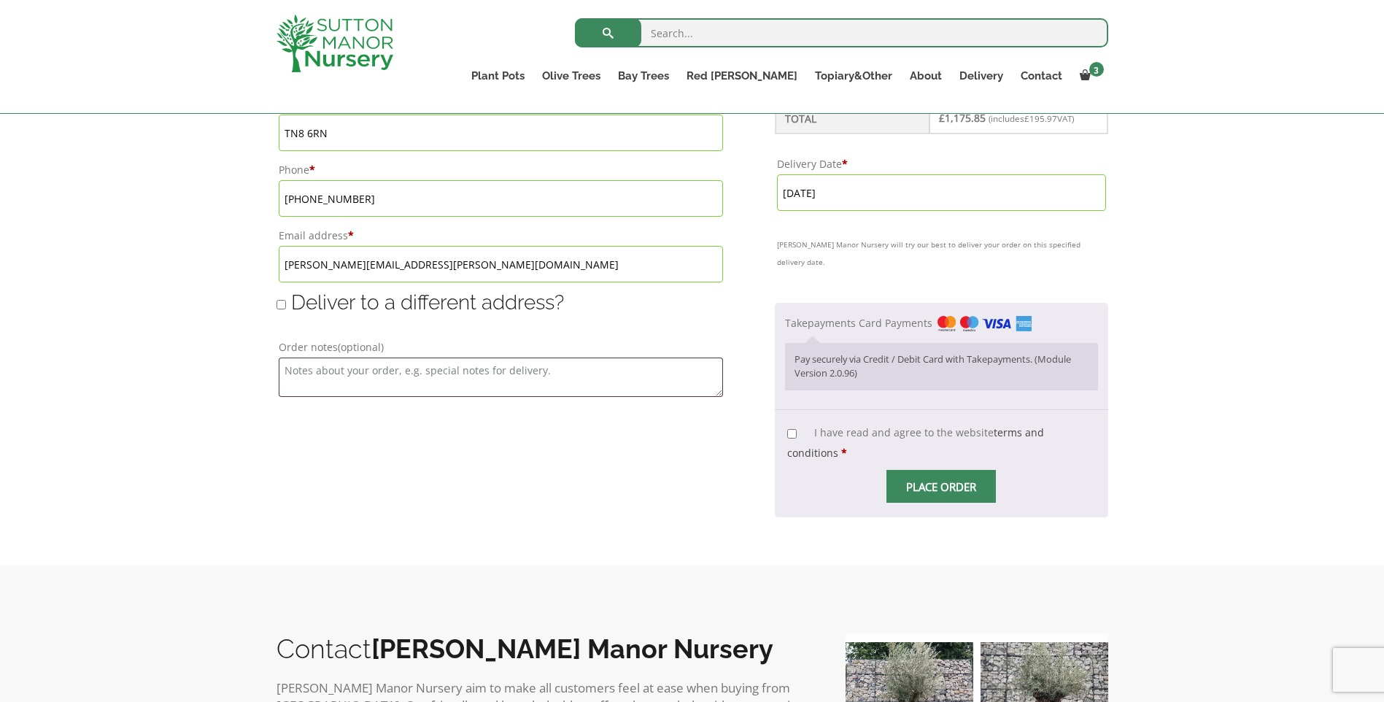
click at [797, 429] on input "I have read and agree to the website terms and conditions *" at bounding box center [791, 433] width 9 height 9
checkbox input "true"
click at [941, 487] on span "Checkout" at bounding box center [941, 487] width 0 height 0
click at [933, 471] on input "Place order" at bounding box center [940, 486] width 109 height 33
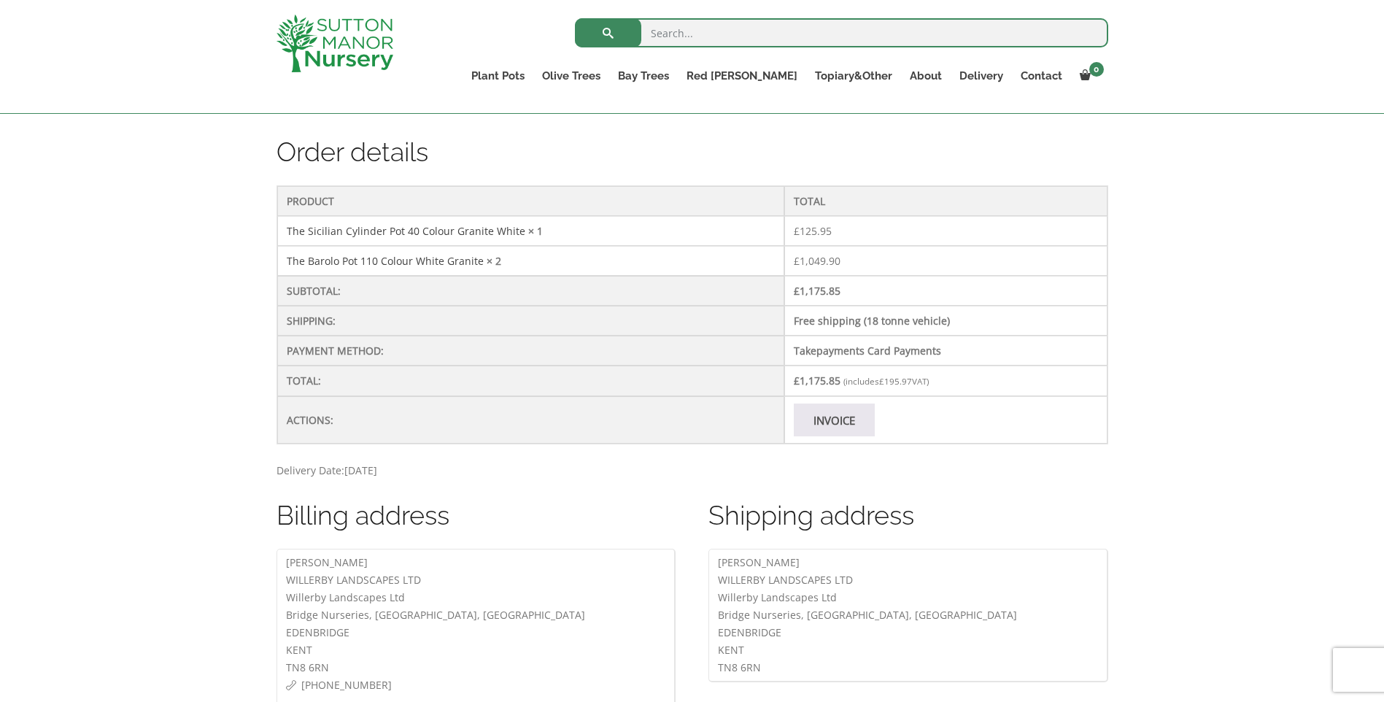
scroll to position [438, 0]
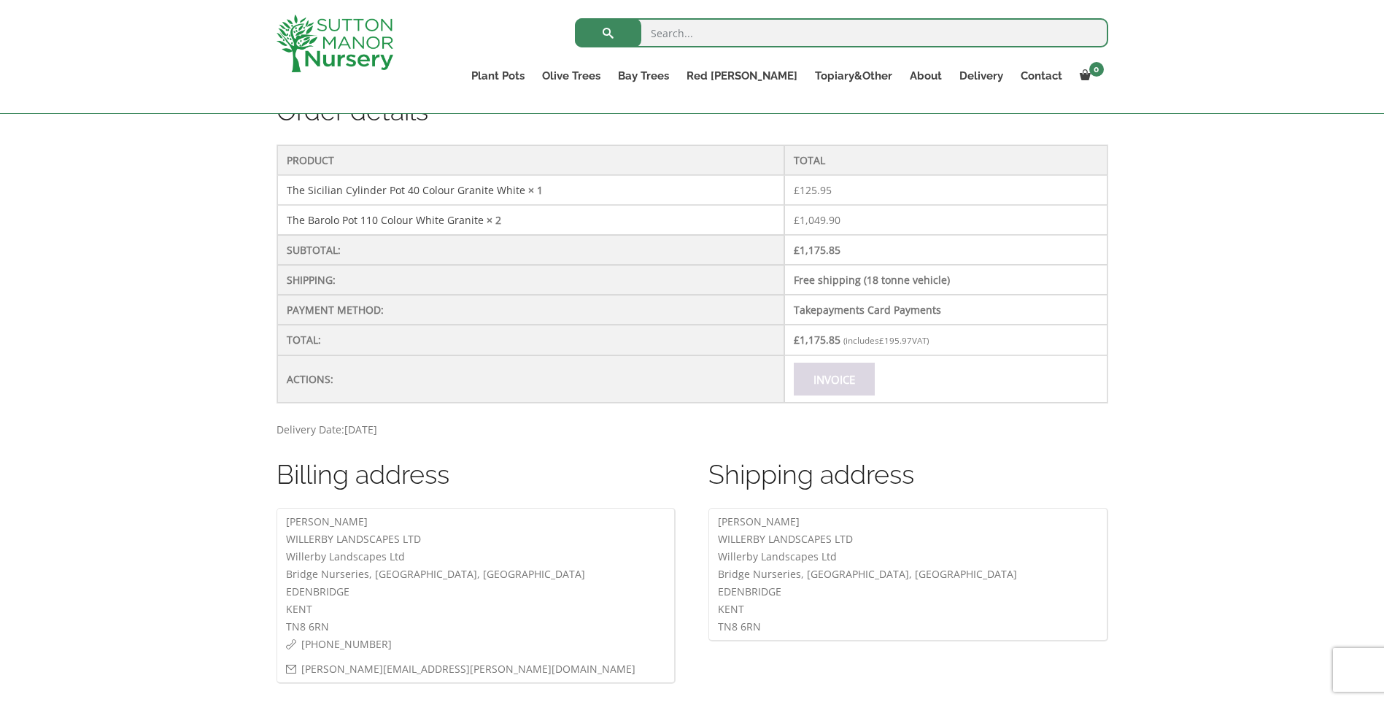
click at [845, 381] on link "Invoice" at bounding box center [834, 379] width 81 height 33
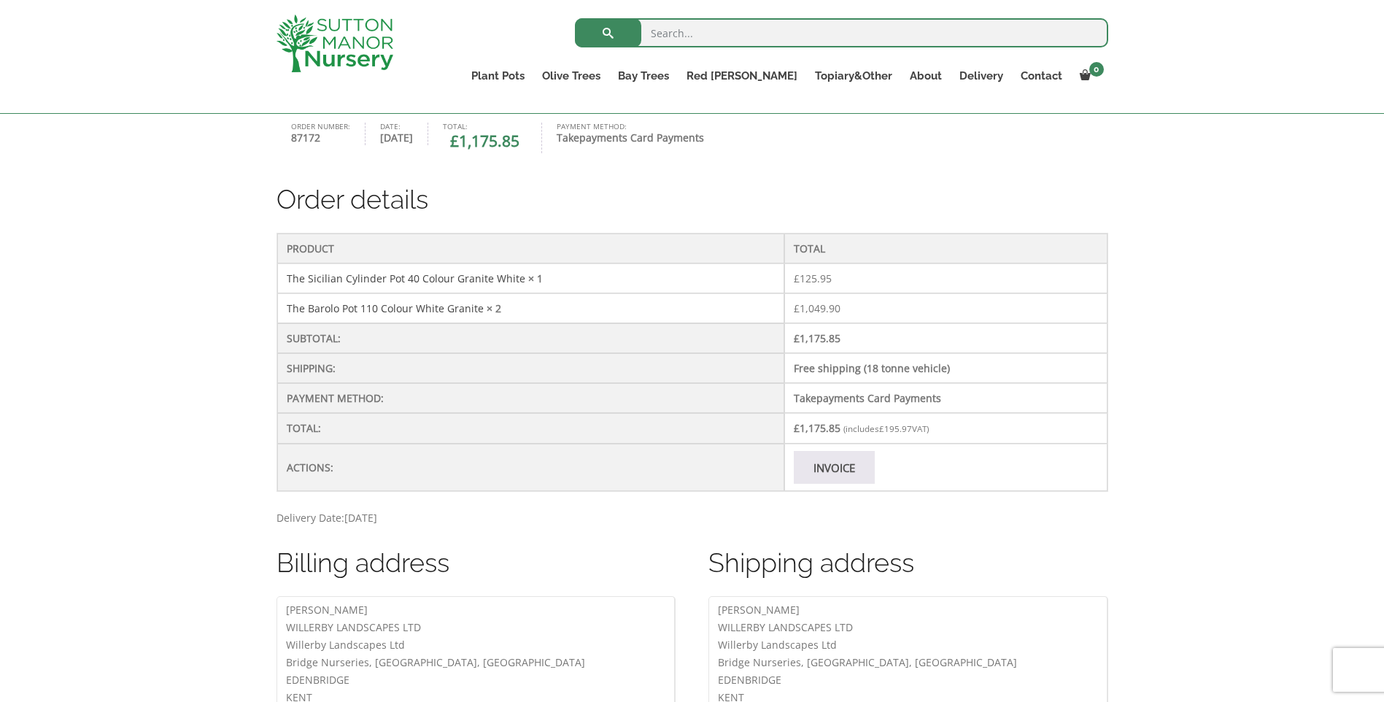
scroll to position [365, 0]
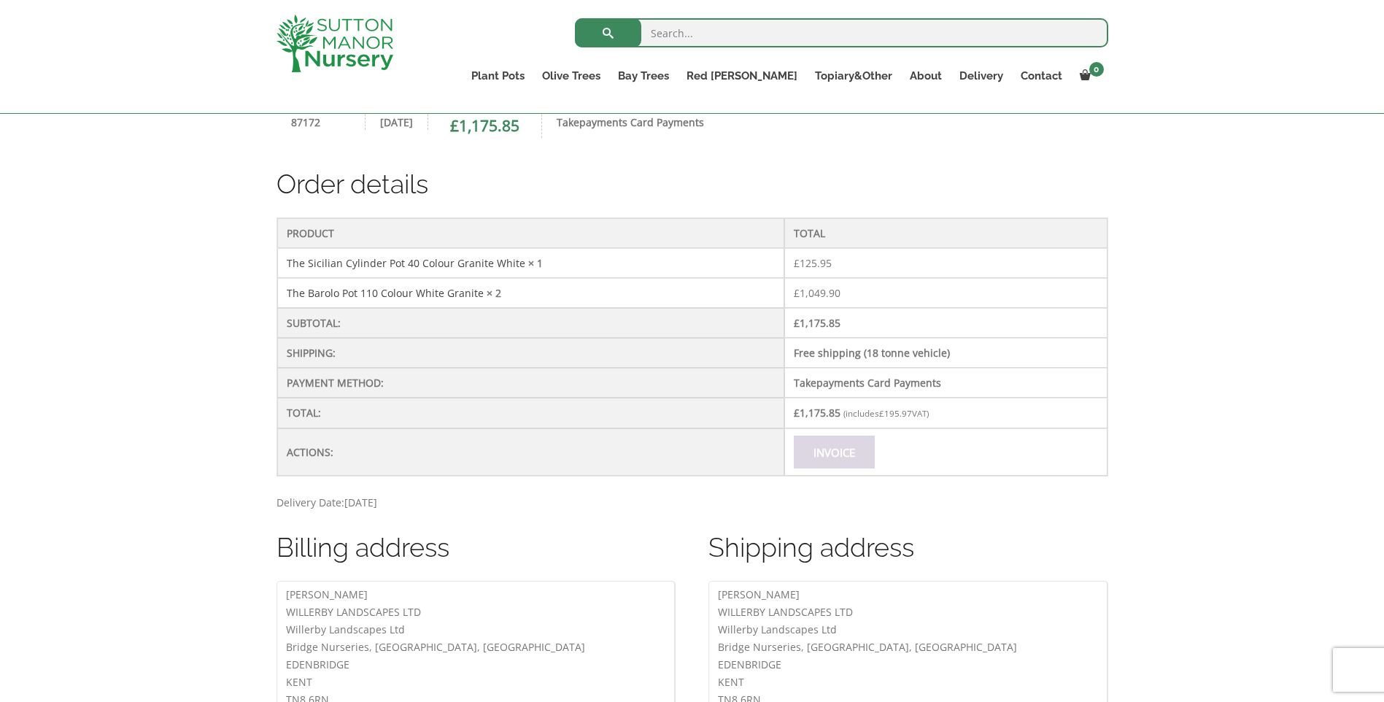
click at [824, 448] on link "Invoice" at bounding box center [834, 452] width 81 height 33
